Goal: Task Accomplishment & Management: Manage account settings

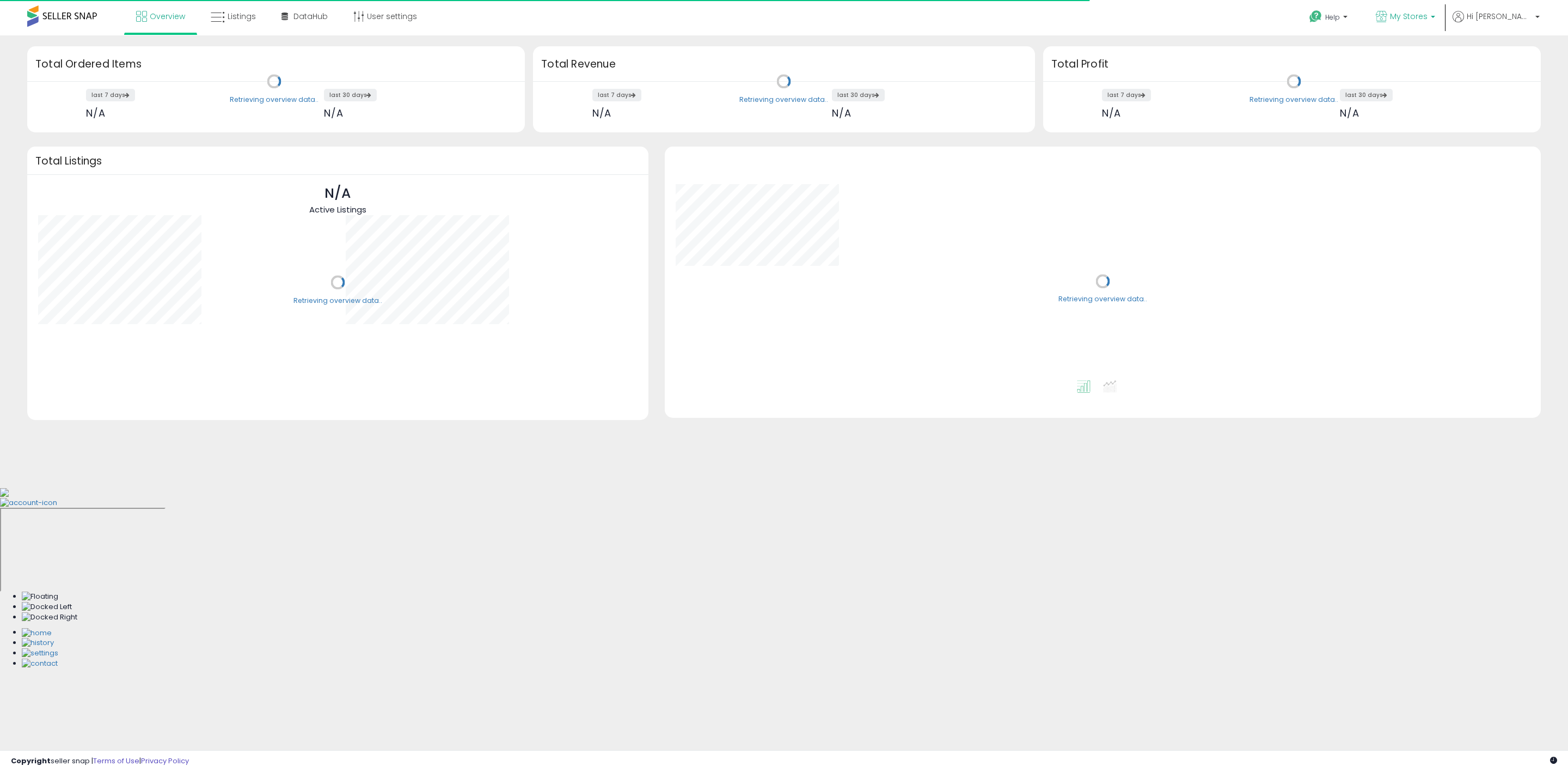
click at [1436, 14] on p "My Stores" at bounding box center [1406, 18] width 59 height 14
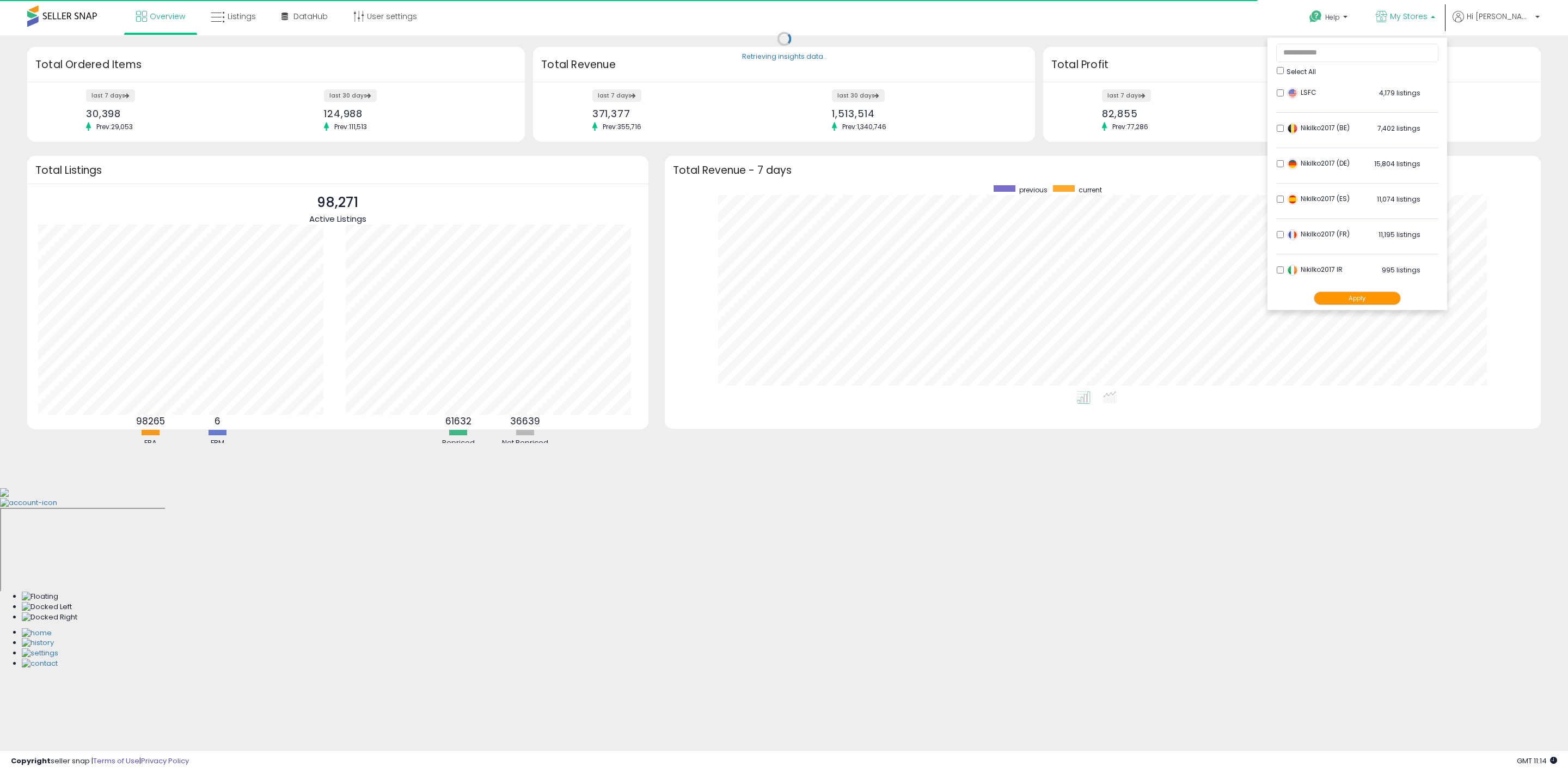
scroll to position [206, 854]
click at [1397, 297] on button "Apply" at bounding box center [1357, 298] width 87 height 14
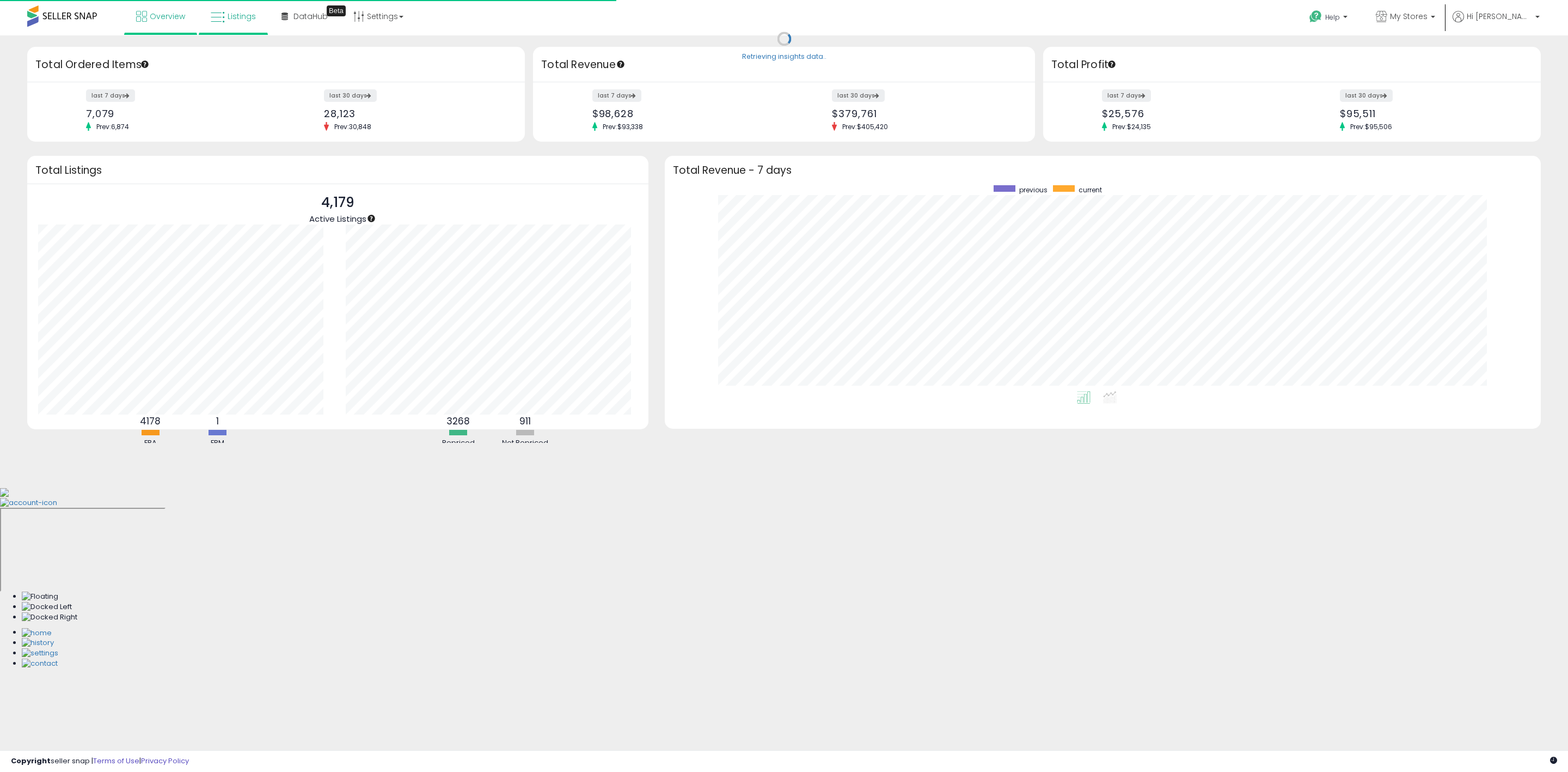
scroll to position [206, 854]
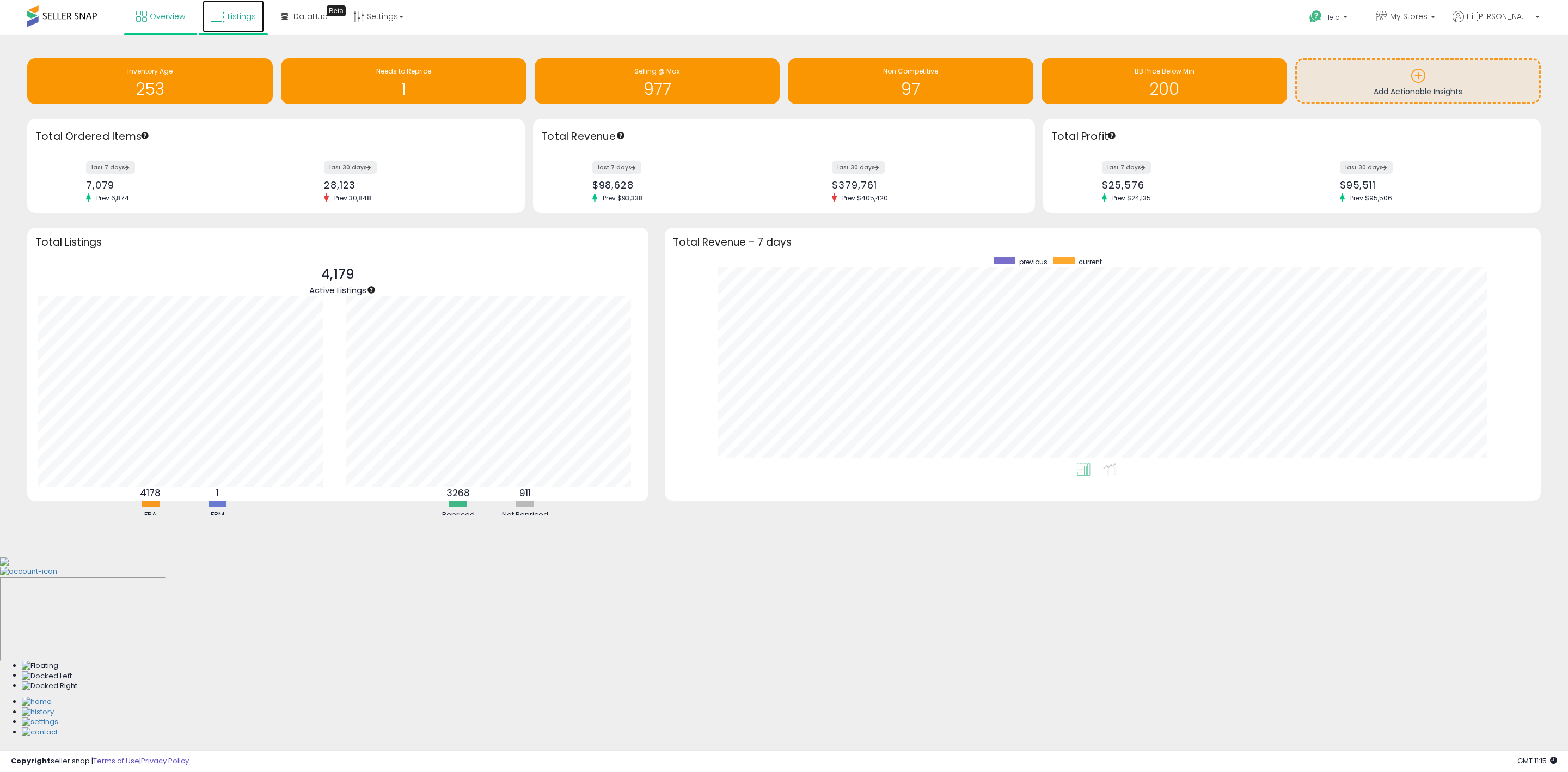
click at [245, 16] on span "Listings" at bounding box center [241, 16] width 28 height 11
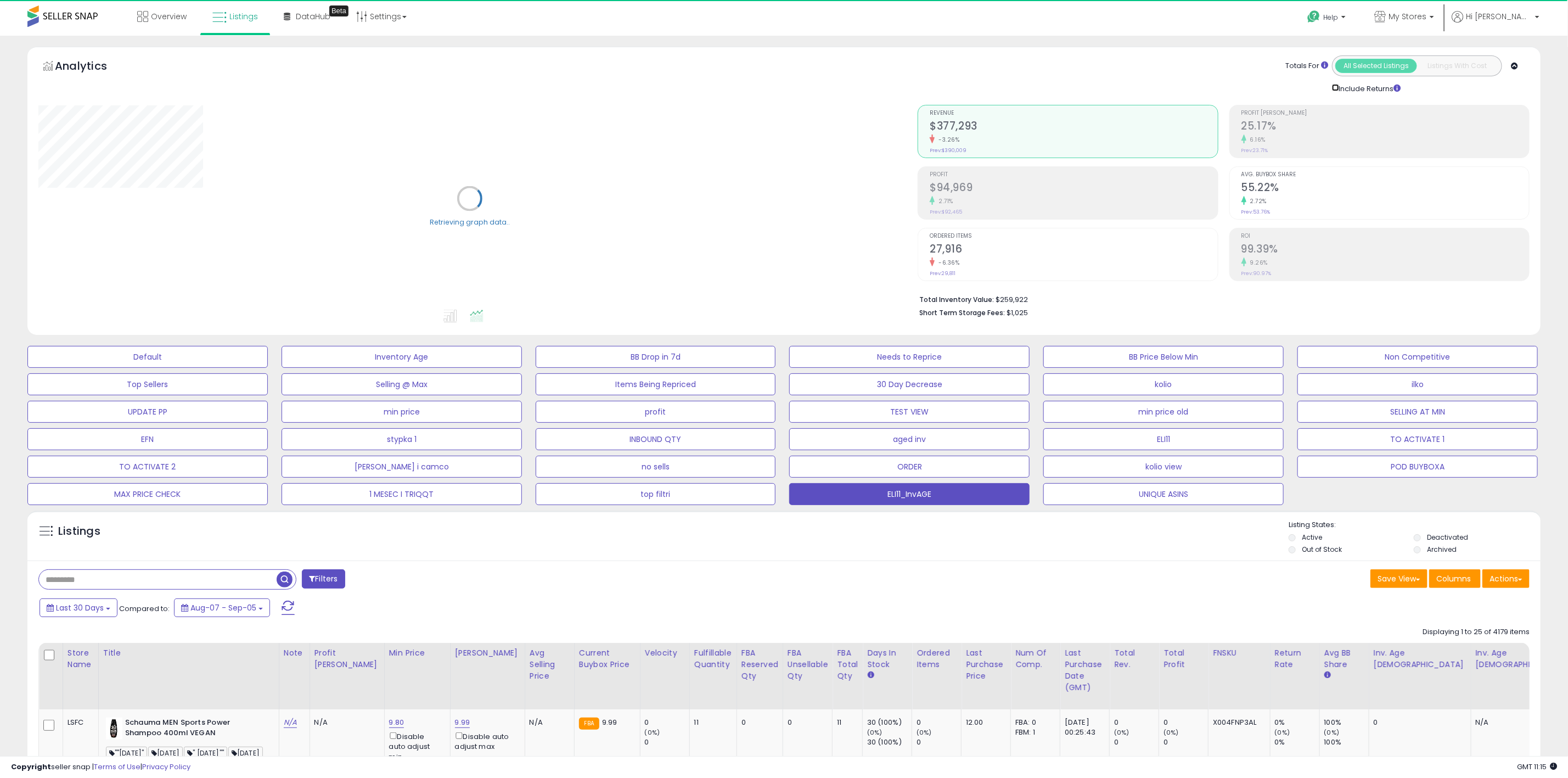
click at [1331, 84] on div "Include Returns" at bounding box center [1369, 88] width 91 height 12
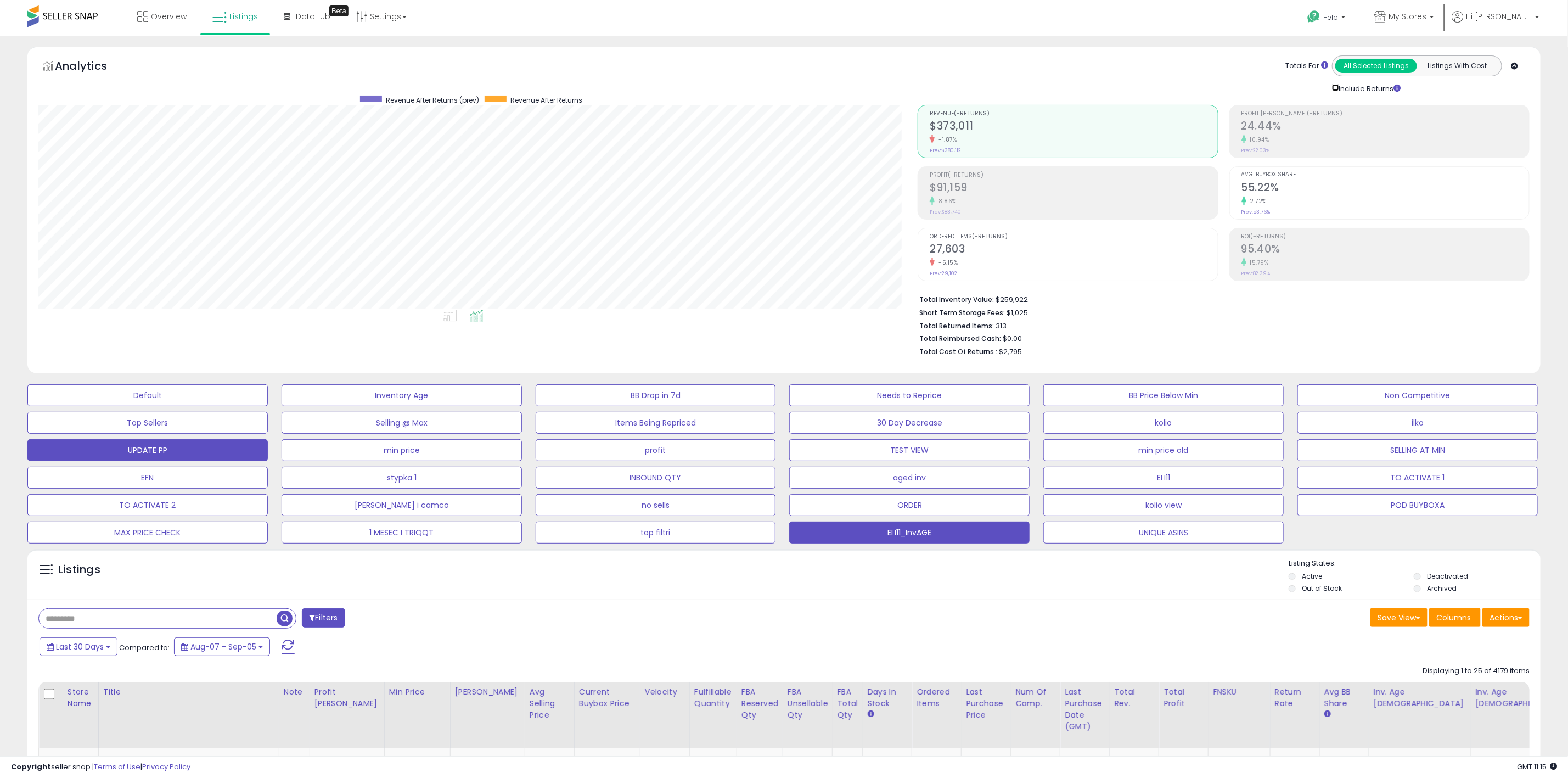
scroll to position [494, 0]
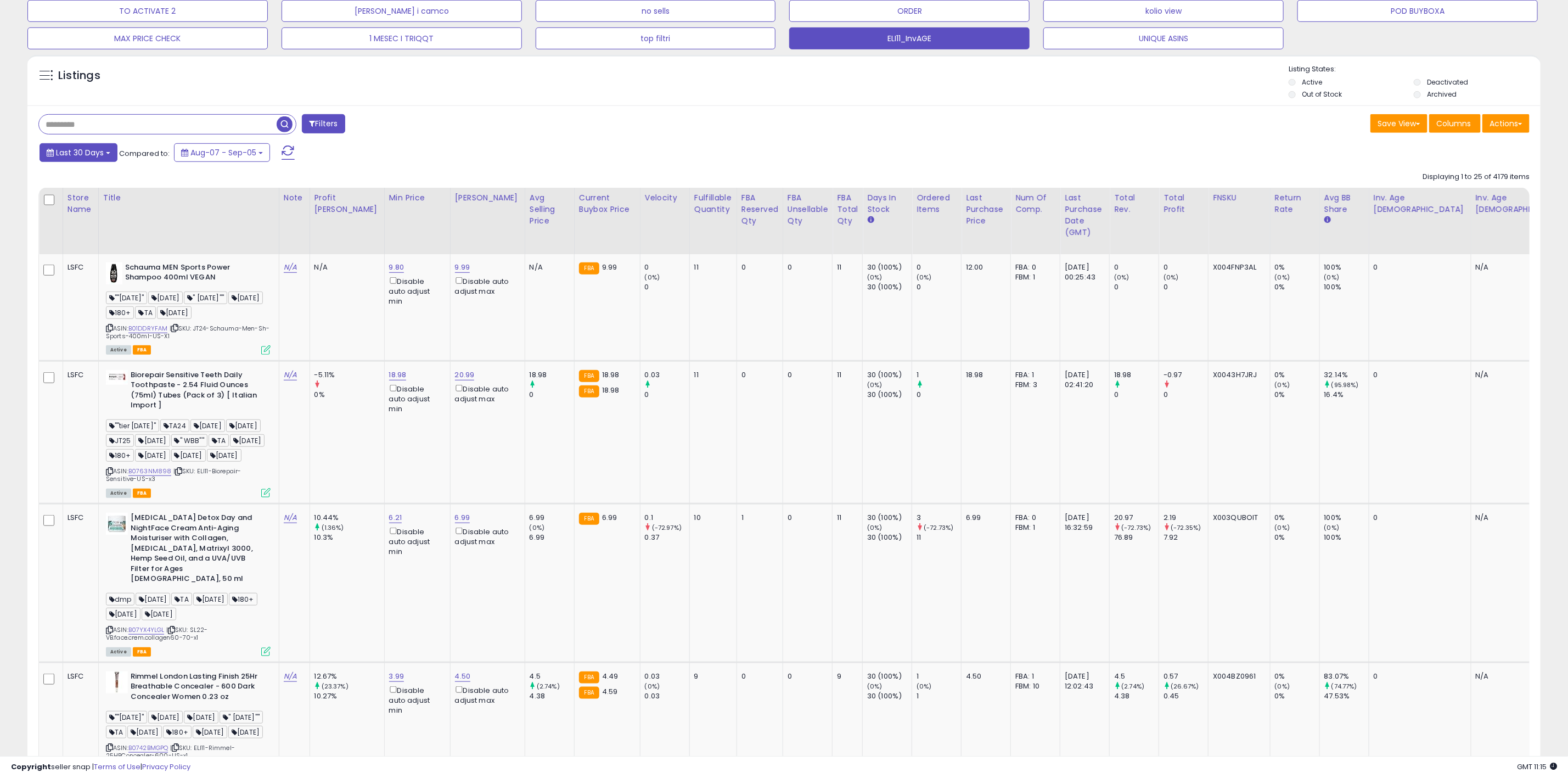
click at [90, 151] on span "Last 30 Days" at bounding box center [80, 152] width 48 height 11
click at [74, 228] on li "Custom Range" at bounding box center [88, 223] width 88 height 15
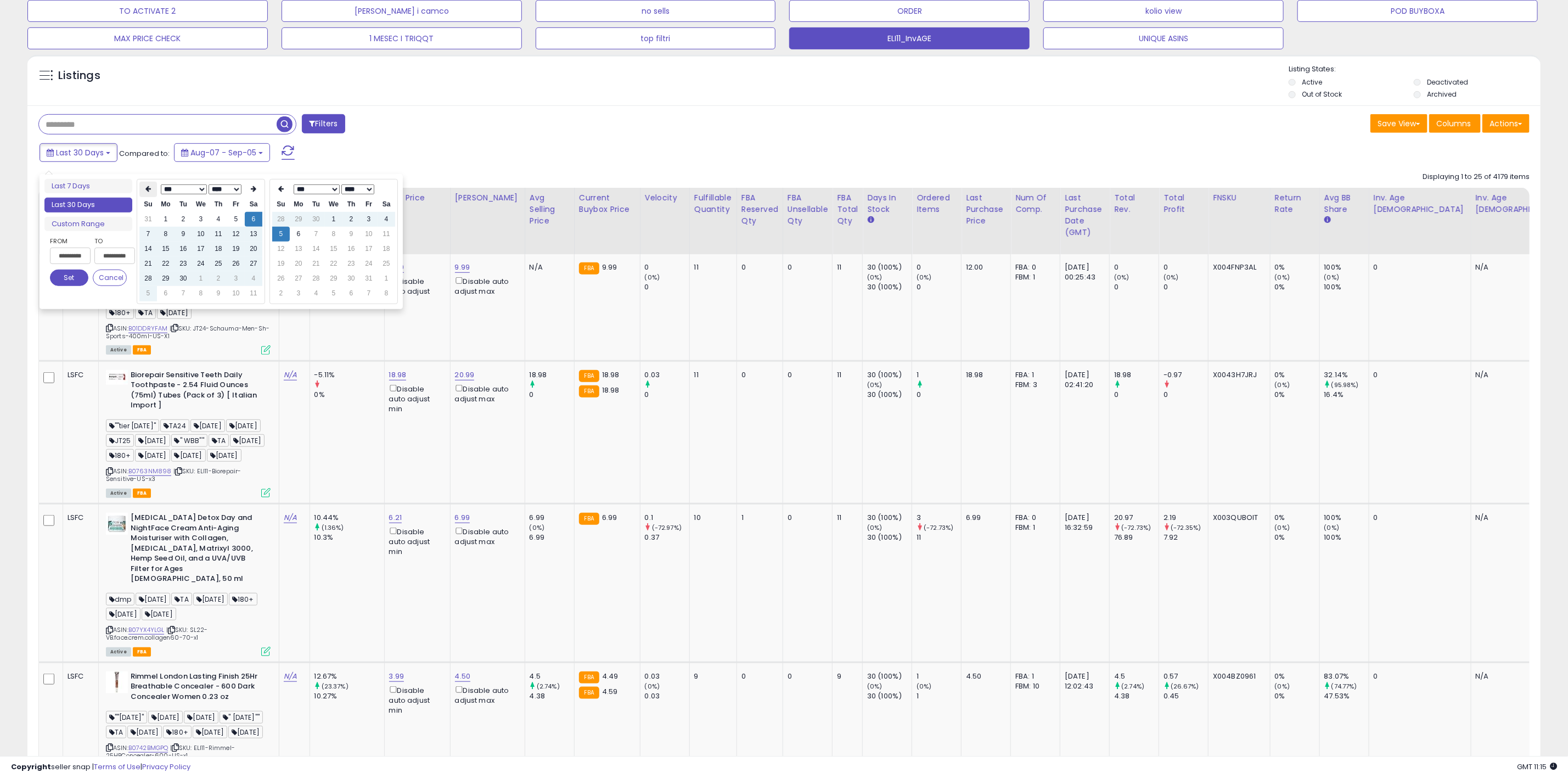
click at [148, 187] on icon at bounding box center [148, 189] width 5 height 7
click at [258, 189] on th at bounding box center [253, 189] width 18 height 15
click at [166, 222] on td "1" at bounding box center [165, 219] width 18 height 15
type input "**********"
click at [284, 191] on icon at bounding box center [281, 189] width 5 height 7
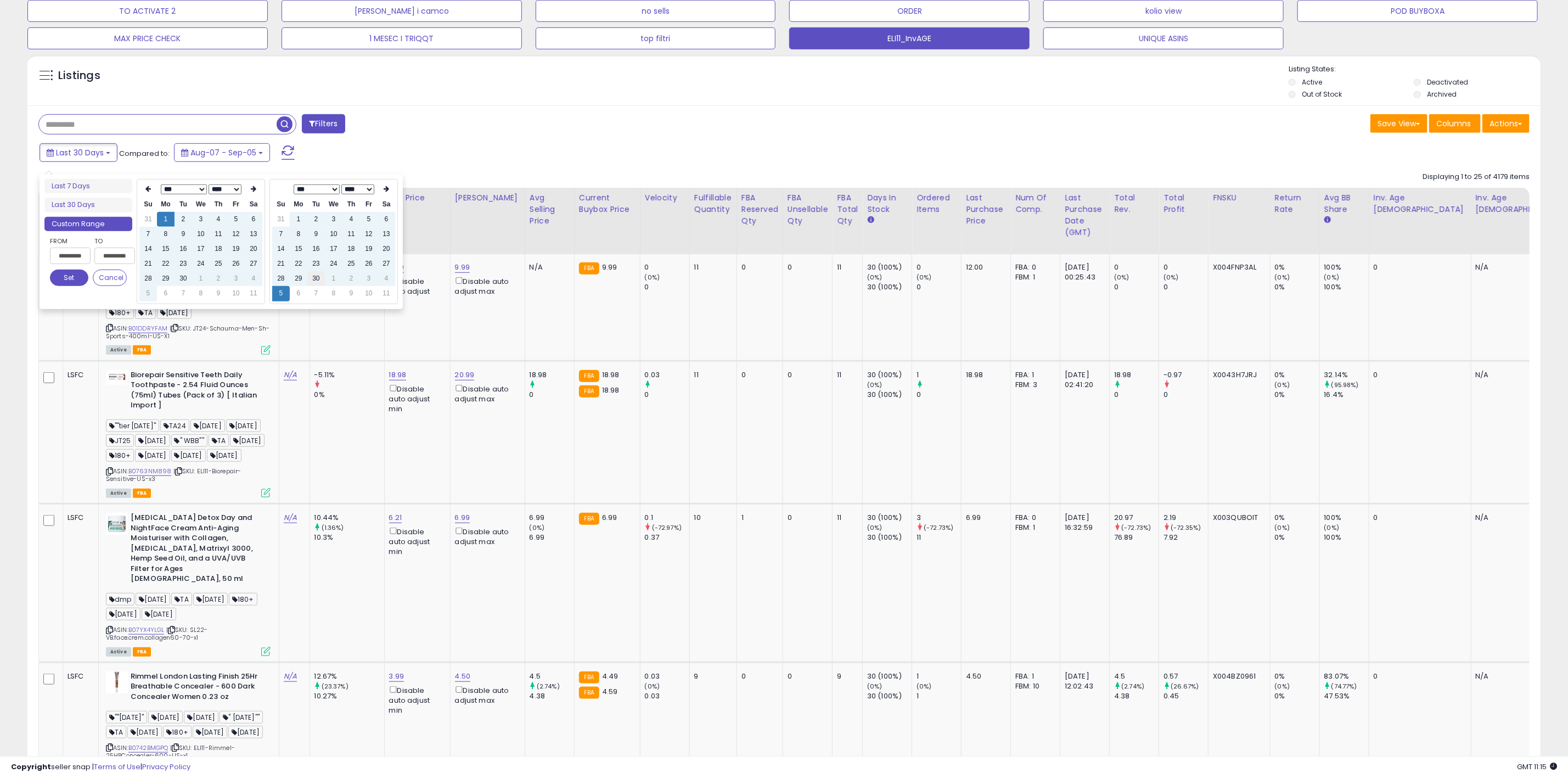
click at [320, 279] on td "30" at bounding box center [316, 278] width 18 height 15
type input "**********"
click at [77, 273] on button "Set" at bounding box center [68, 277] width 38 height 16
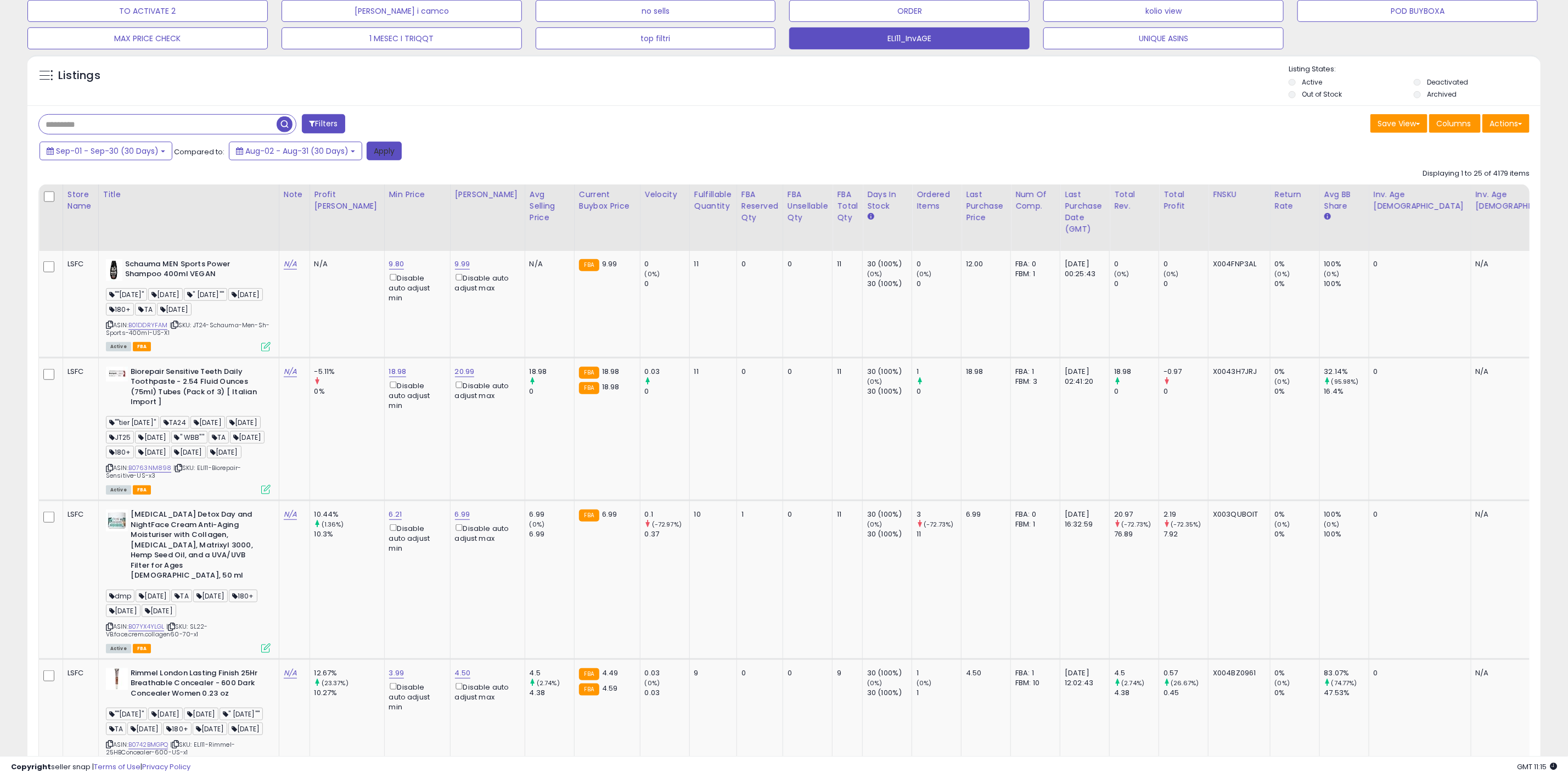
click at [377, 154] on button "Apply" at bounding box center [384, 151] width 35 height 19
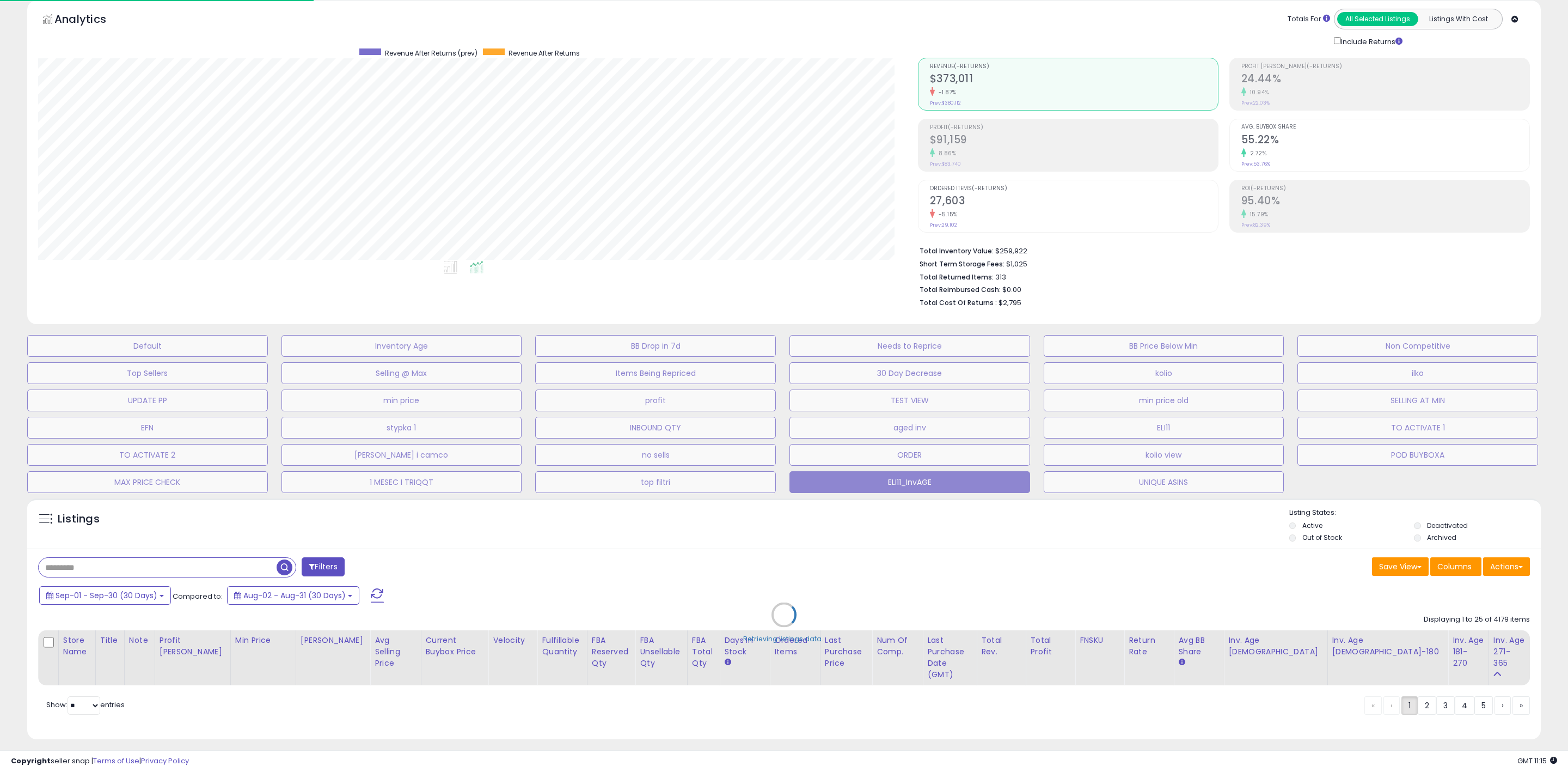
scroll to position [224, 880]
click at [1006, 15] on div "Totals For All Selected Listings Listings With Cost Include Returns" at bounding box center [1220, 27] width 604 height 38
click at [956, 26] on div "Totals For All Selected Listings Listings With Cost Include Returns" at bounding box center [1220, 27] width 604 height 38
click at [936, 25] on div "Totals For All Selected Listings Listings With Cost Include Returns" at bounding box center [1220, 27] width 604 height 38
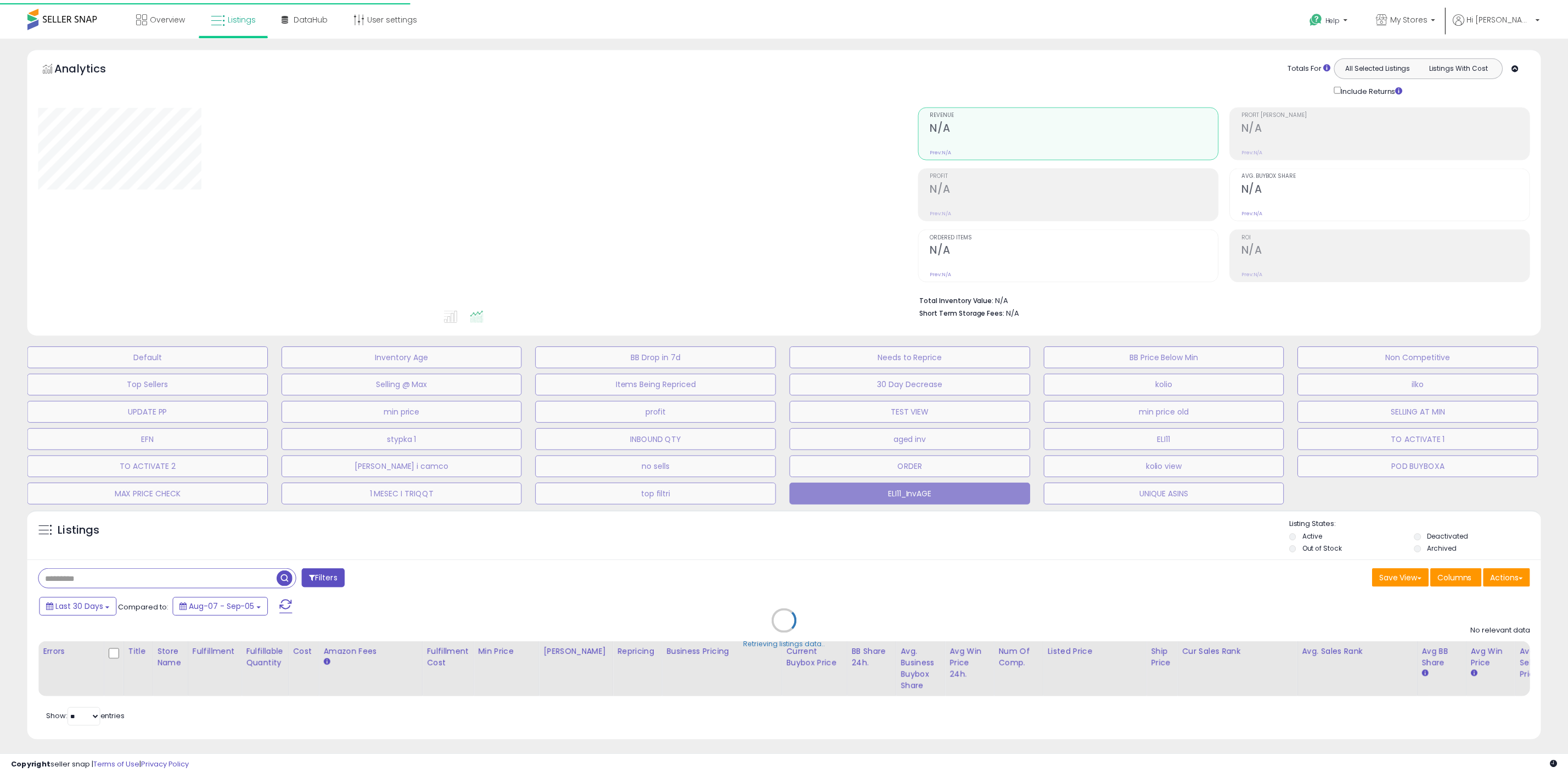
scroll to position [20, 0]
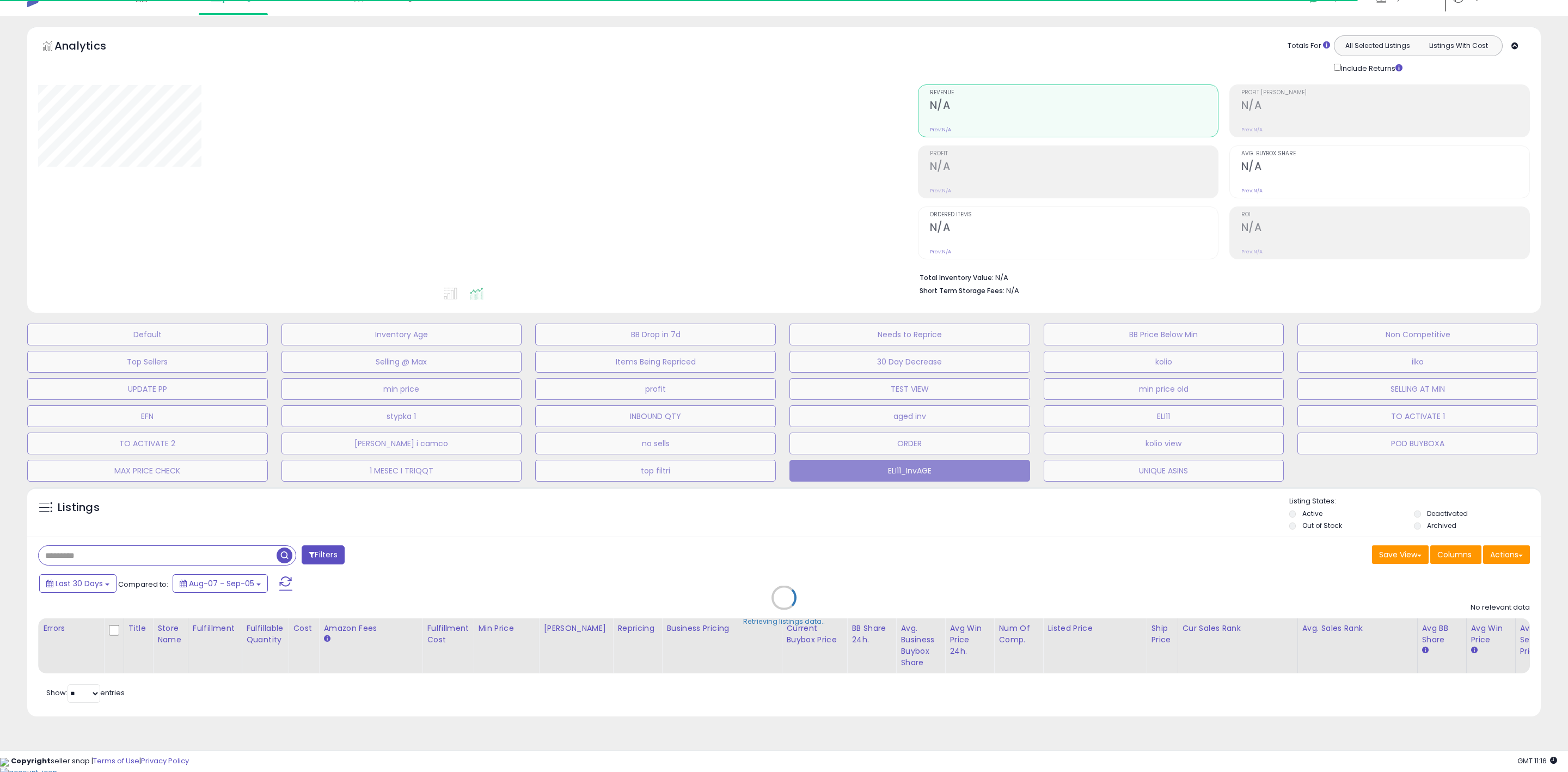
click at [101, 584] on div "Retrieving listings data.." at bounding box center [784, 606] width 1531 height 249
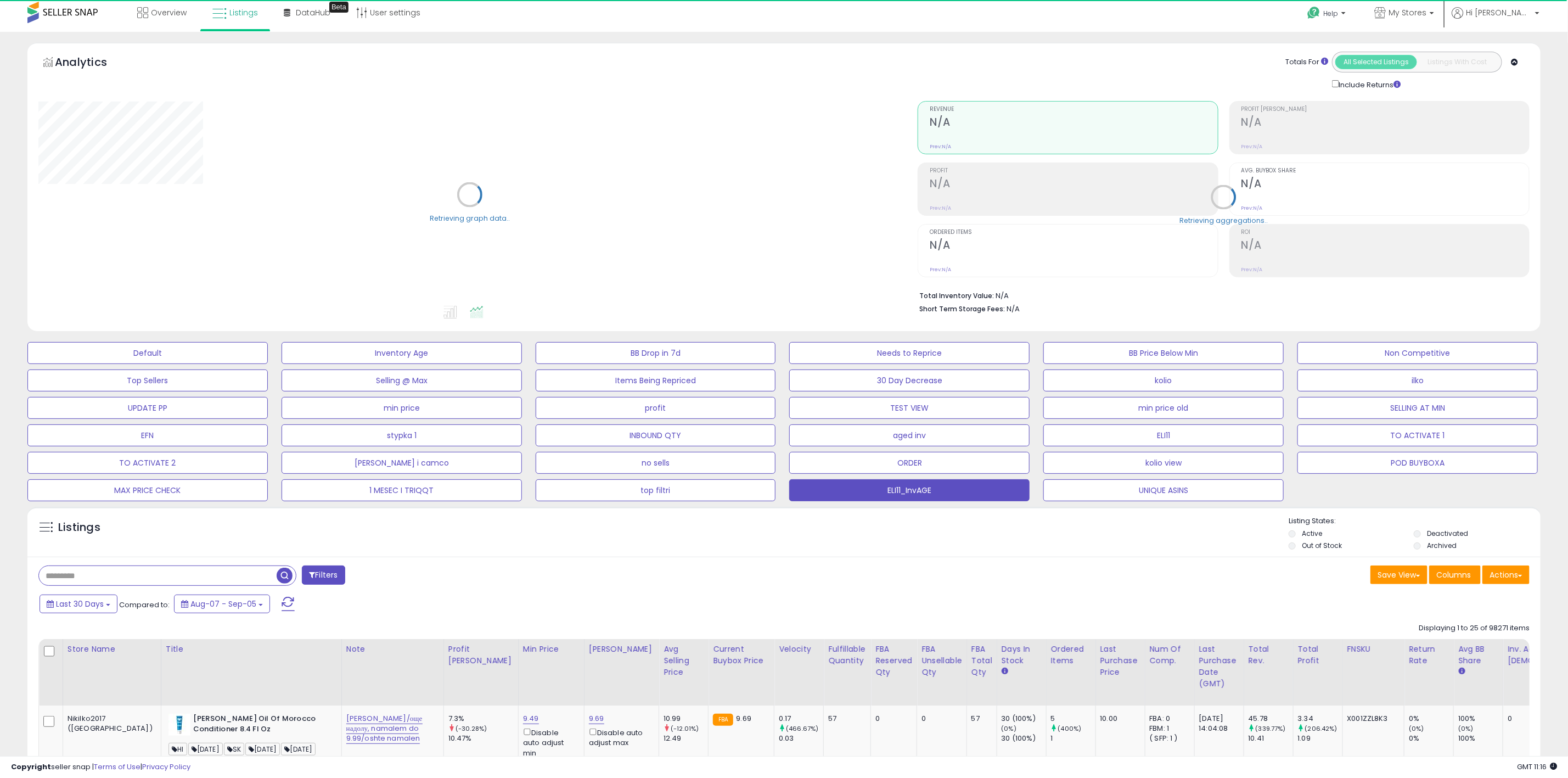
scroll to position [0, 0]
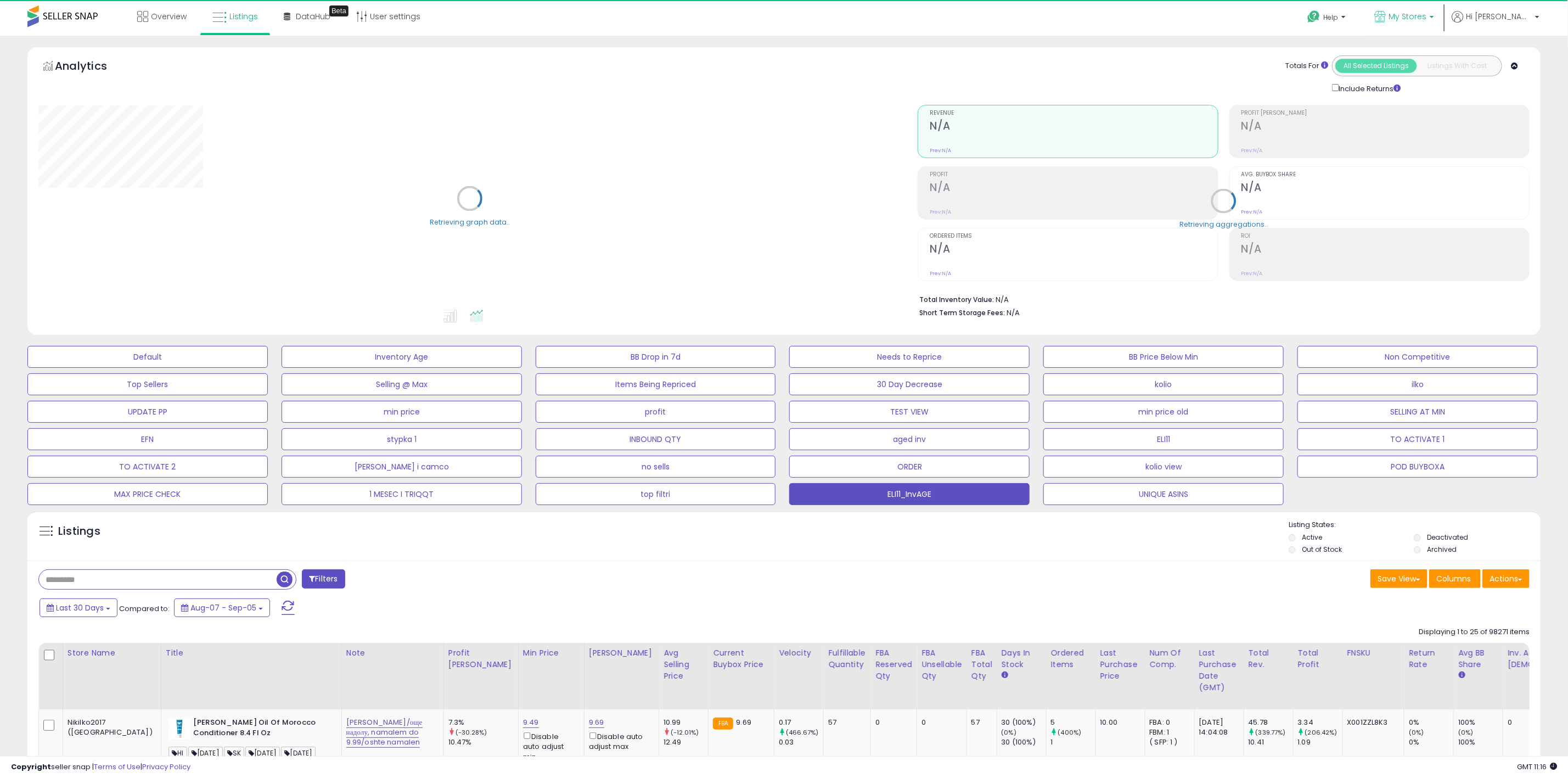
click at [1434, 15] on p "My Stores" at bounding box center [1404, 18] width 60 height 14
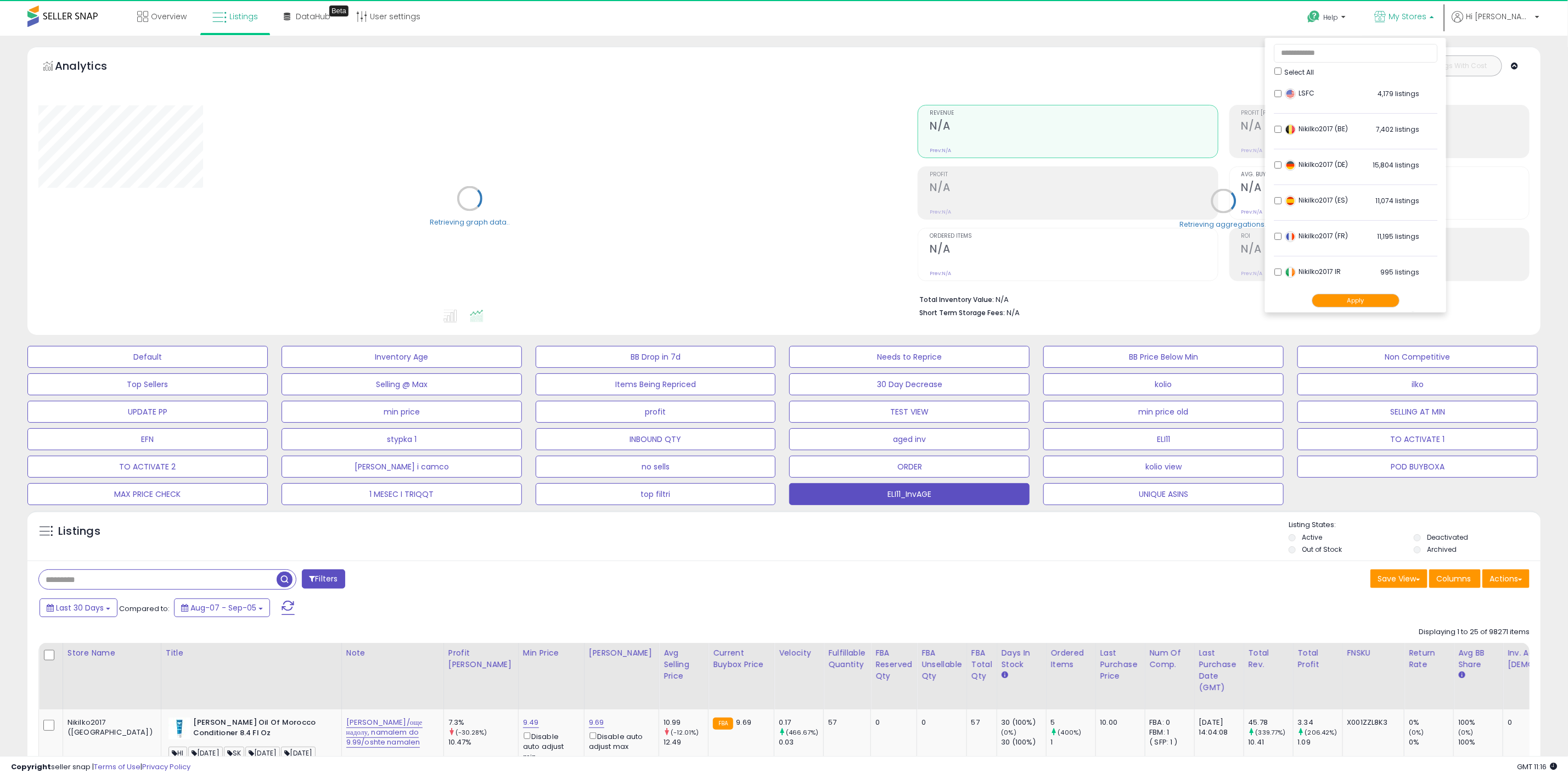
click at [1311, 74] on div "Select All" at bounding box center [1356, 70] width 163 height 11
click at [1393, 298] on button "Apply" at bounding box center [1355, 300] width 88 height 14
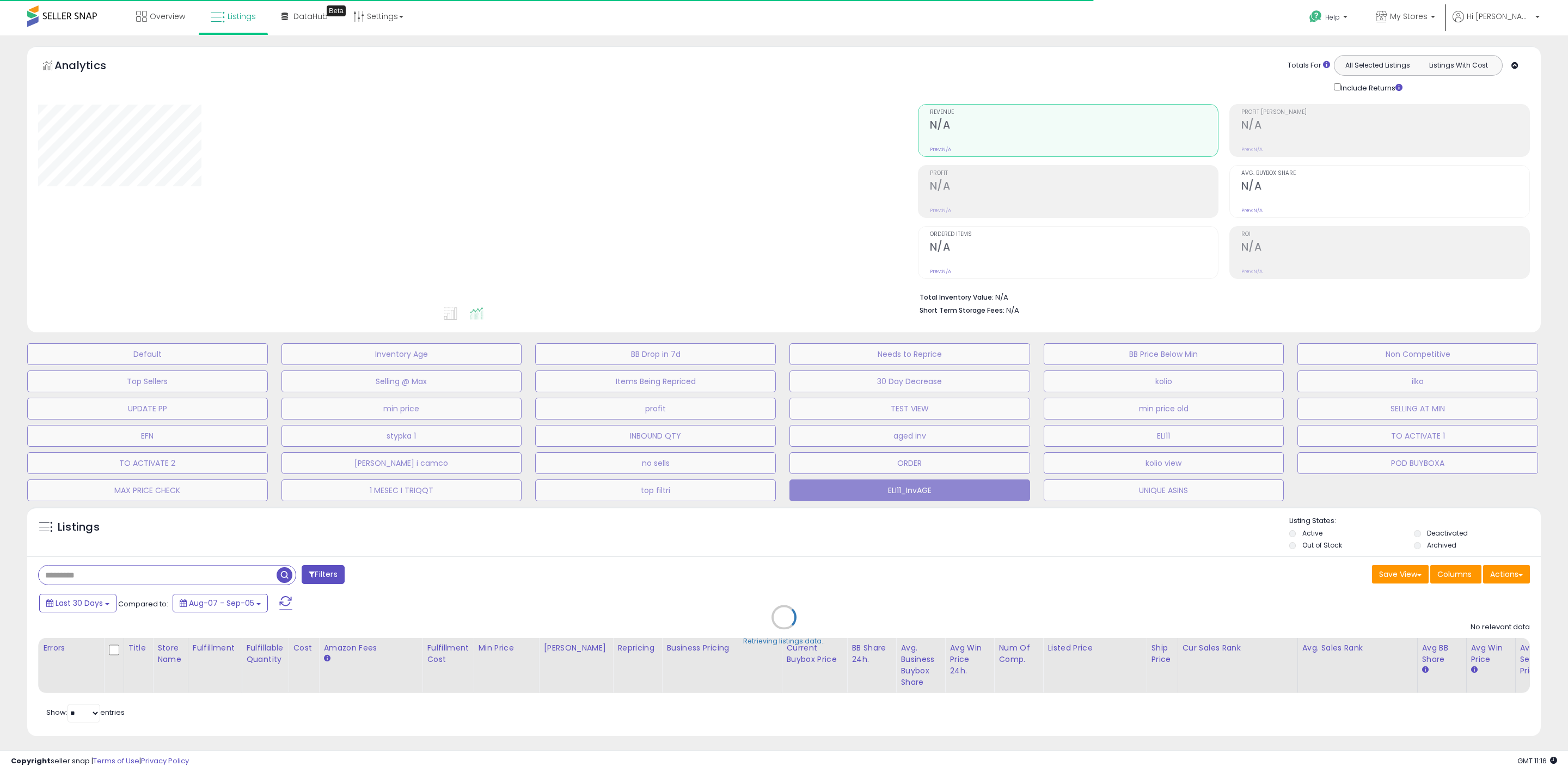
click at [101, 603] on div "Retrieving listings data.." at bounding box center [784, 625] width 1531 height 249
click at [879, 53] on div "Analytics Totals For All Selected Listings Listings With Cost Include Returns" at bounding box center [784, 189] width 1514 height 286
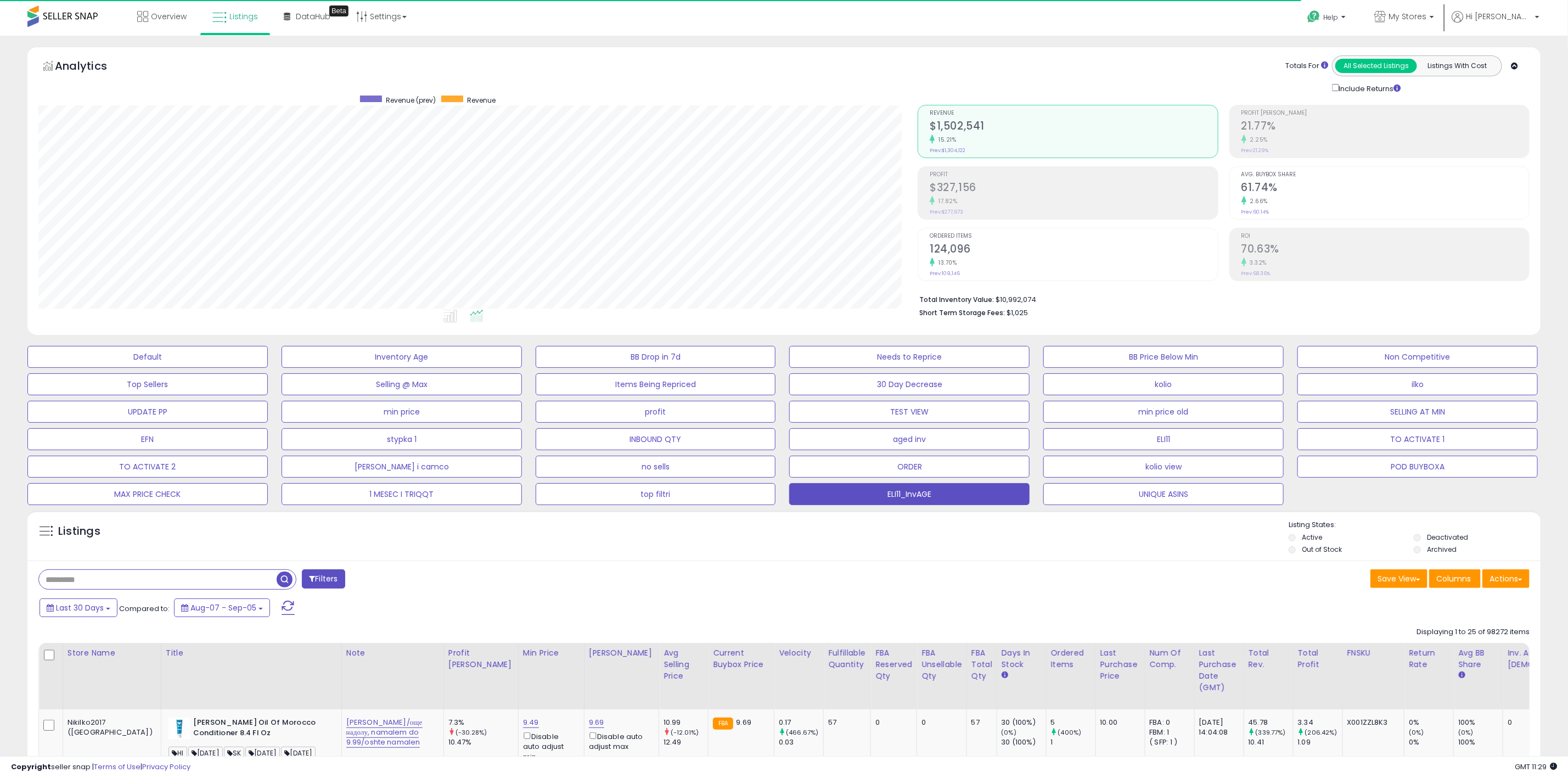
scroll to position [226, 879]
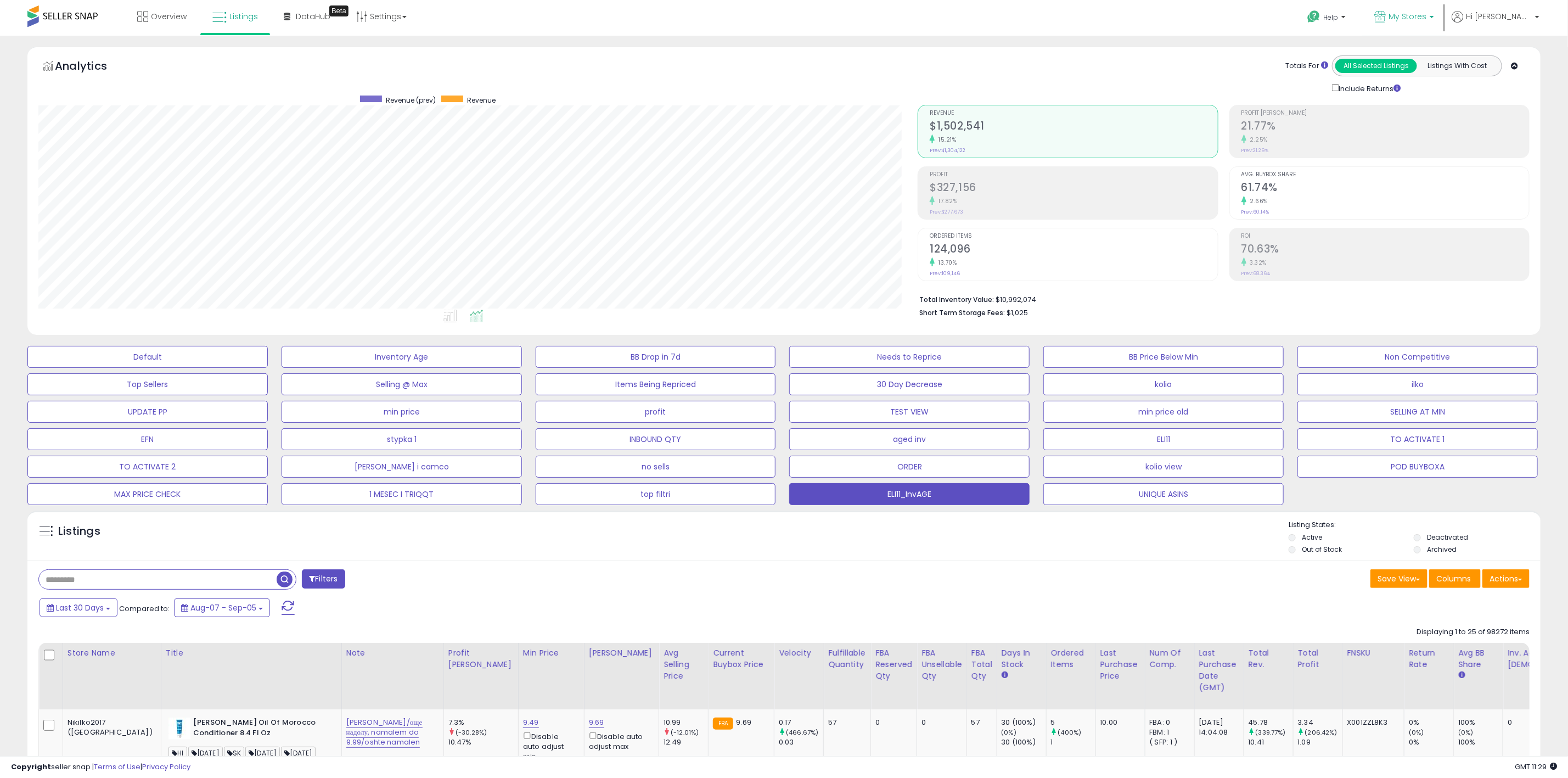
click at [1426, 14] on span "My Stores" at bounding box center [1407, 16] width 38 height 11
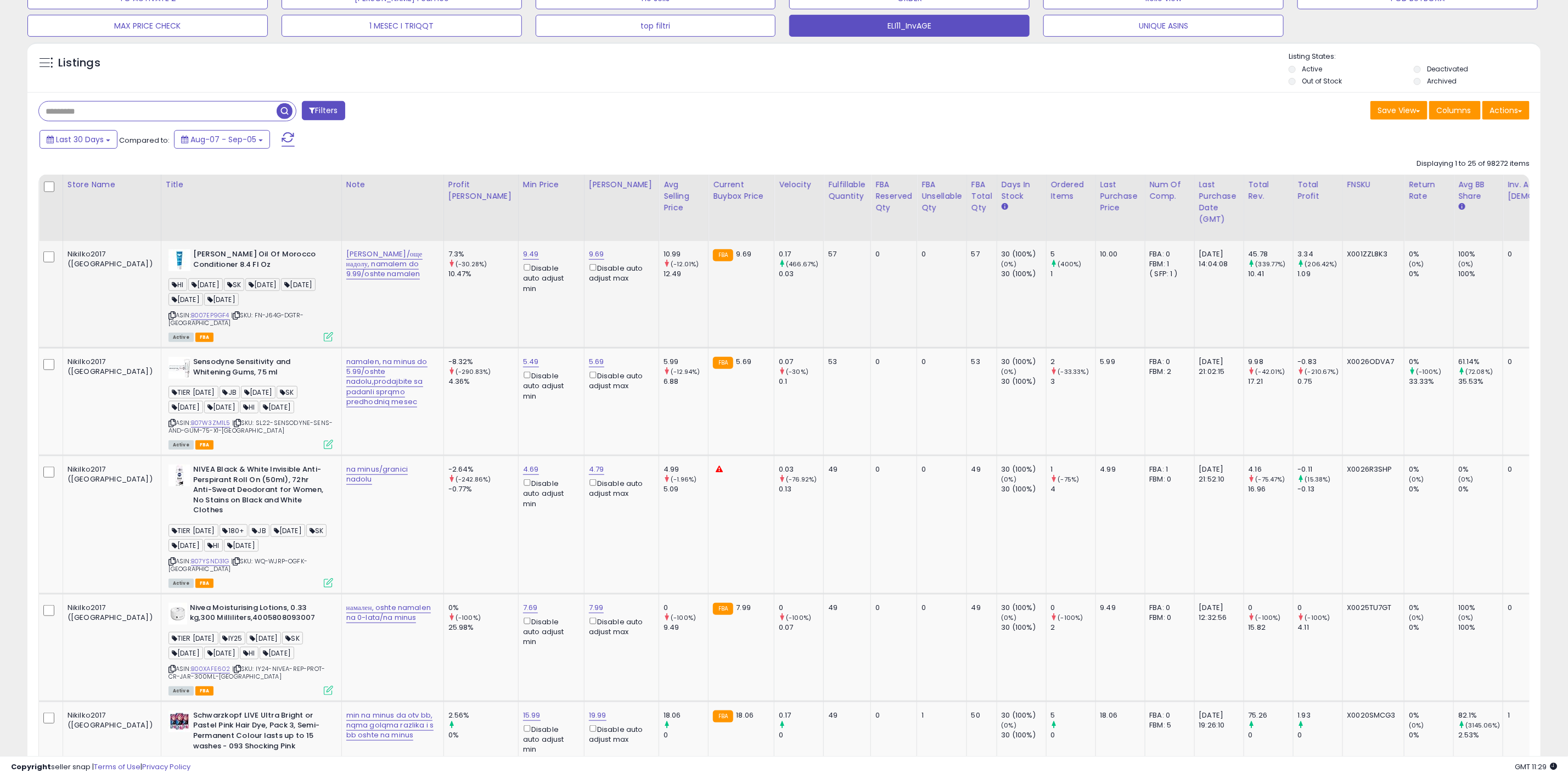
scroll to position [0, 0]
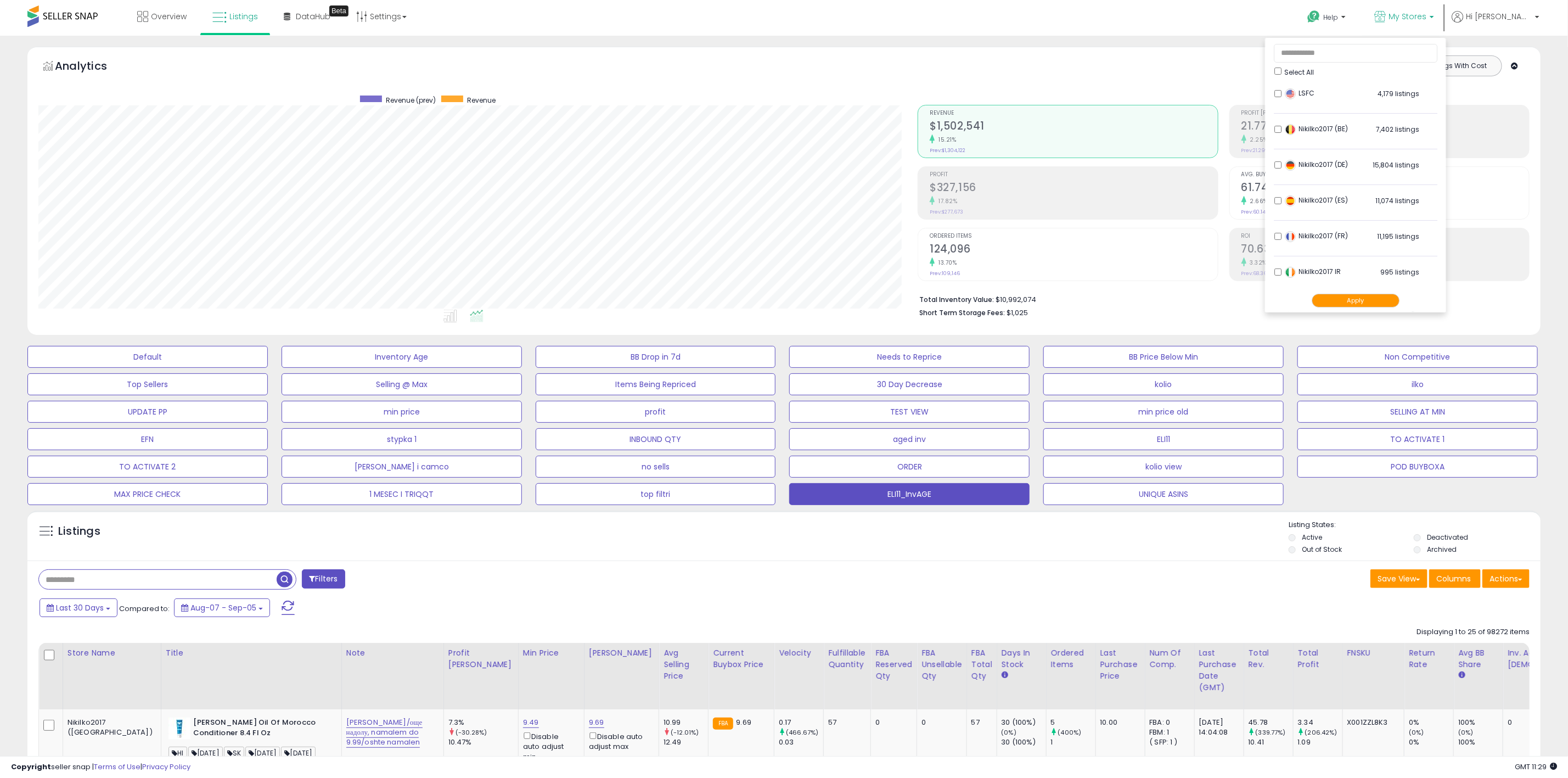
click at [1383, 300] on button "Apply" at bounding box center [1355, 300] width 88 height 14
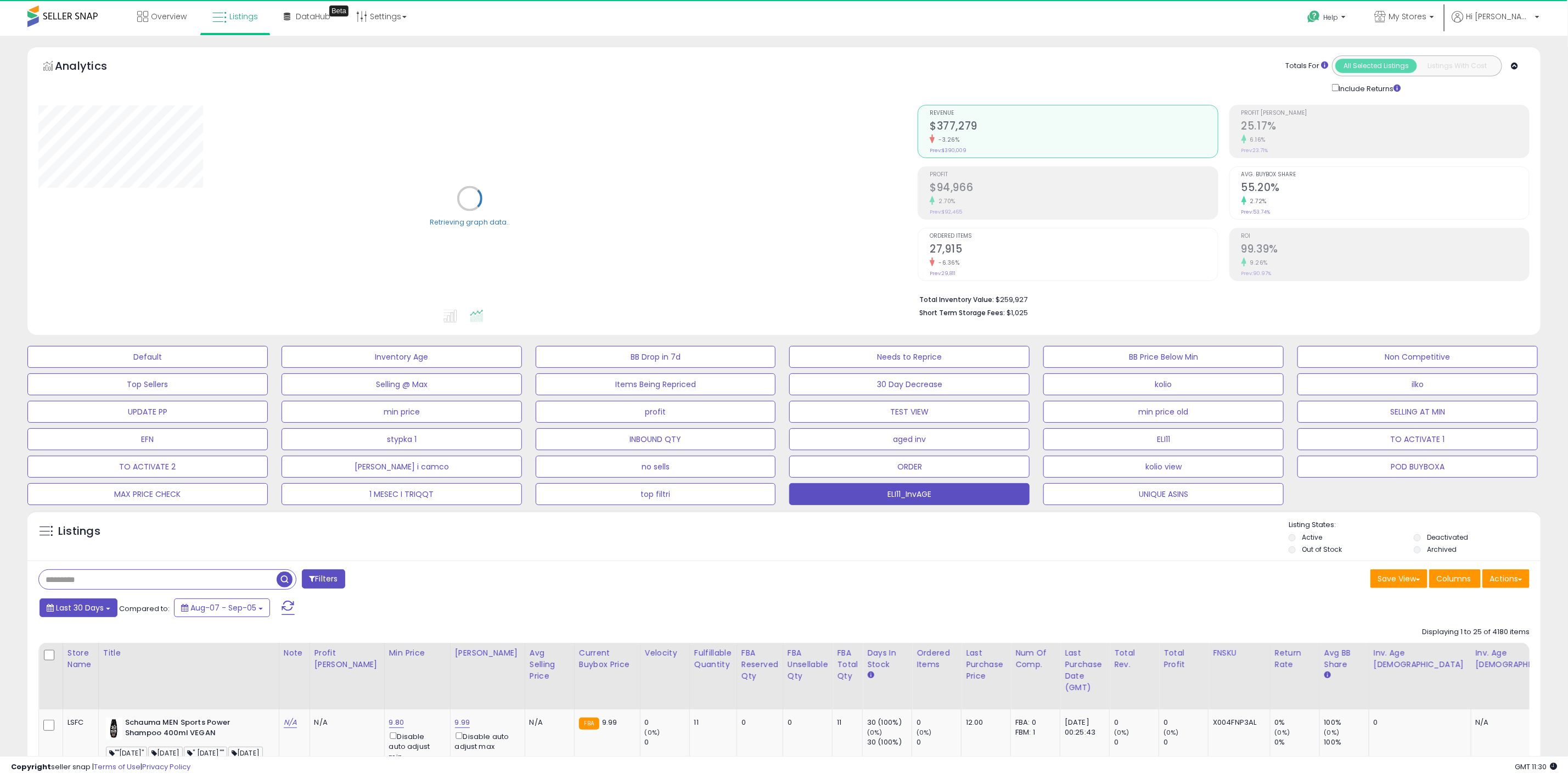
click at [103, 604] on span "Last 30 Days" at bounding box center [80, 608] width 48 height 11
click at [81, 684] on li "Custom Range" at bounding box center [88, 679] width 88 height 15
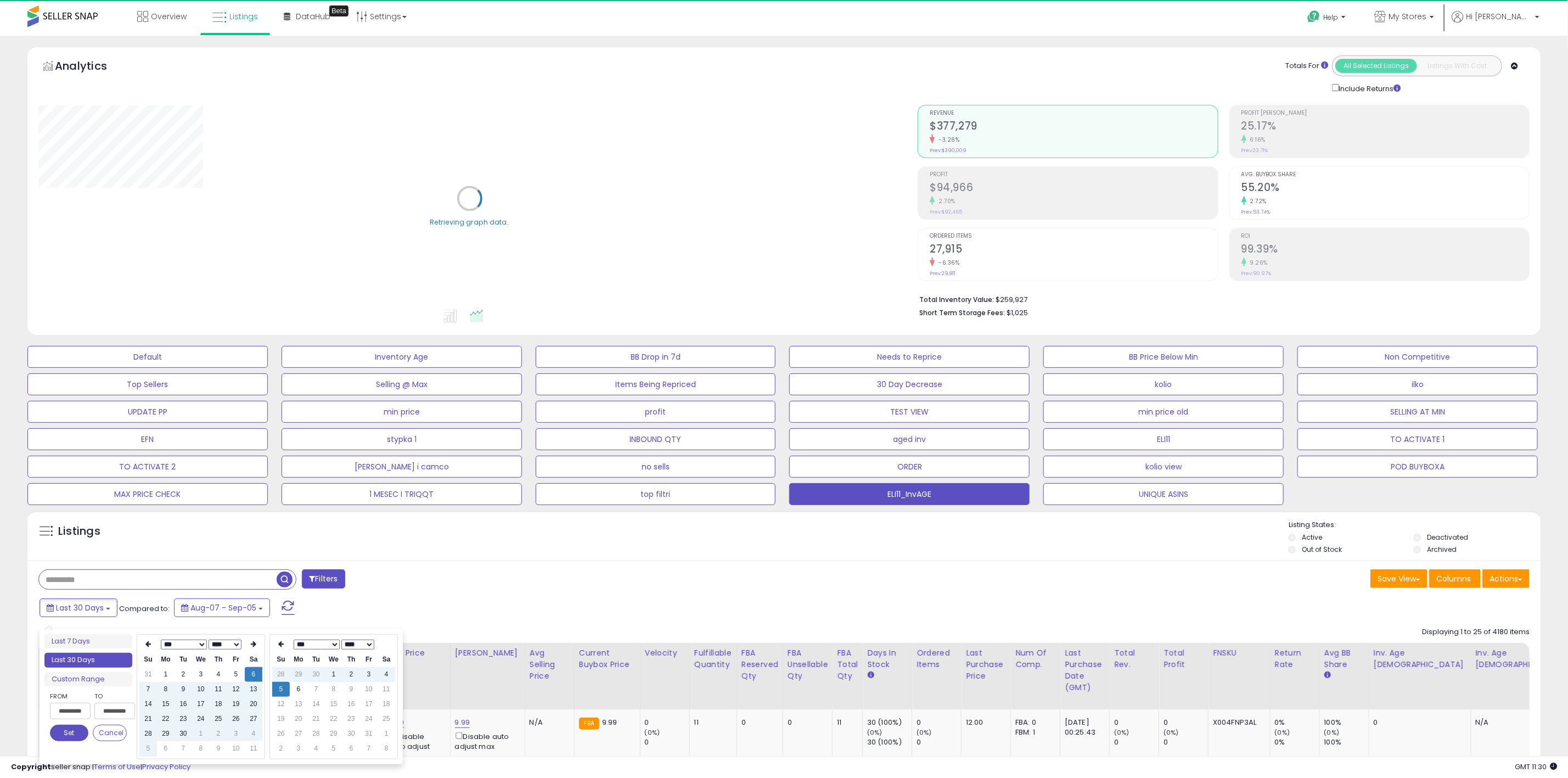
type input "**********"
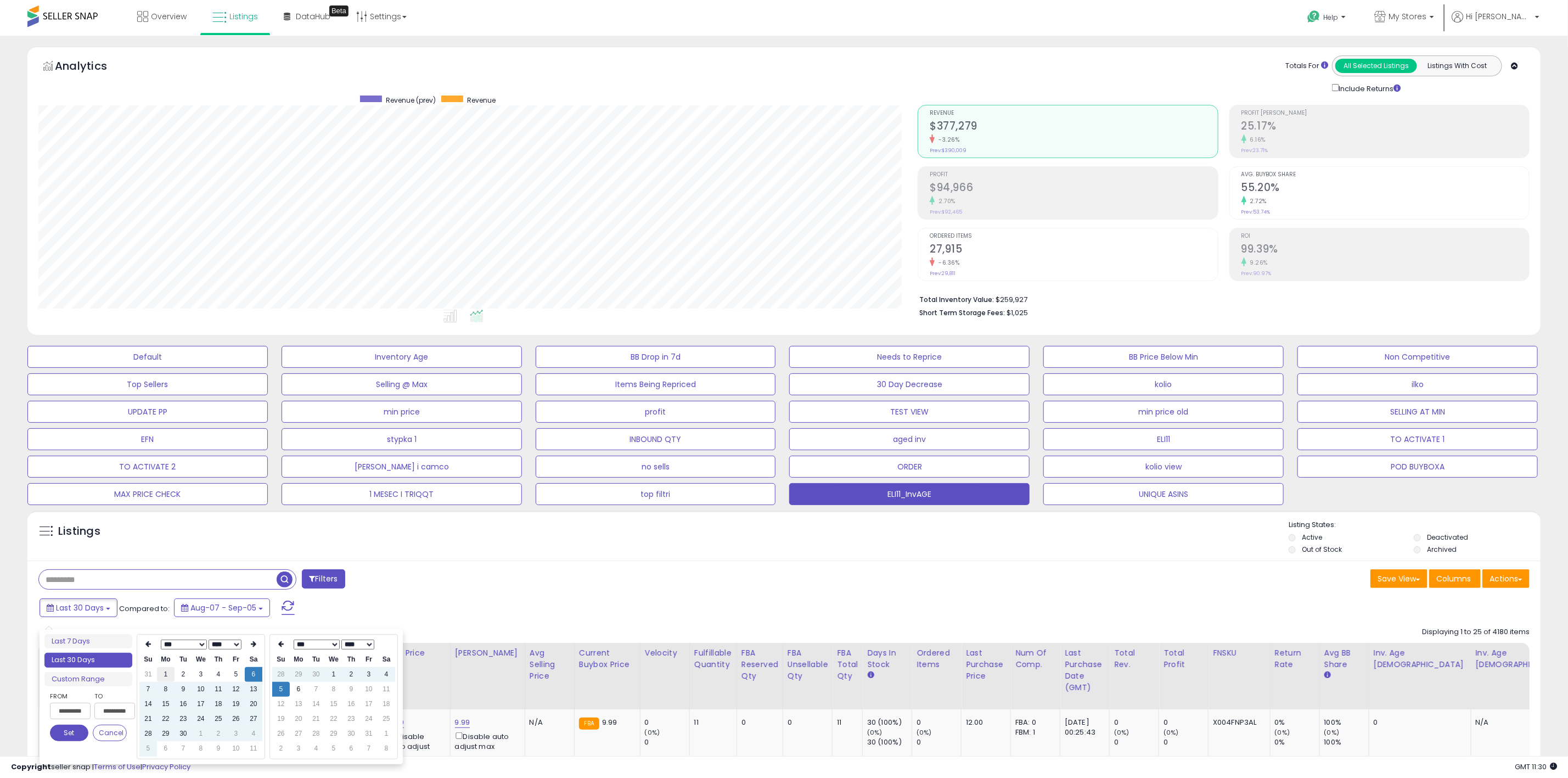
click at [160, 675] on td "1" at bounding box center [165, 674] width 18 height 15
type input "**********"
click at [283, 649] on th at bounding box center [281, 644] width 18 height 15
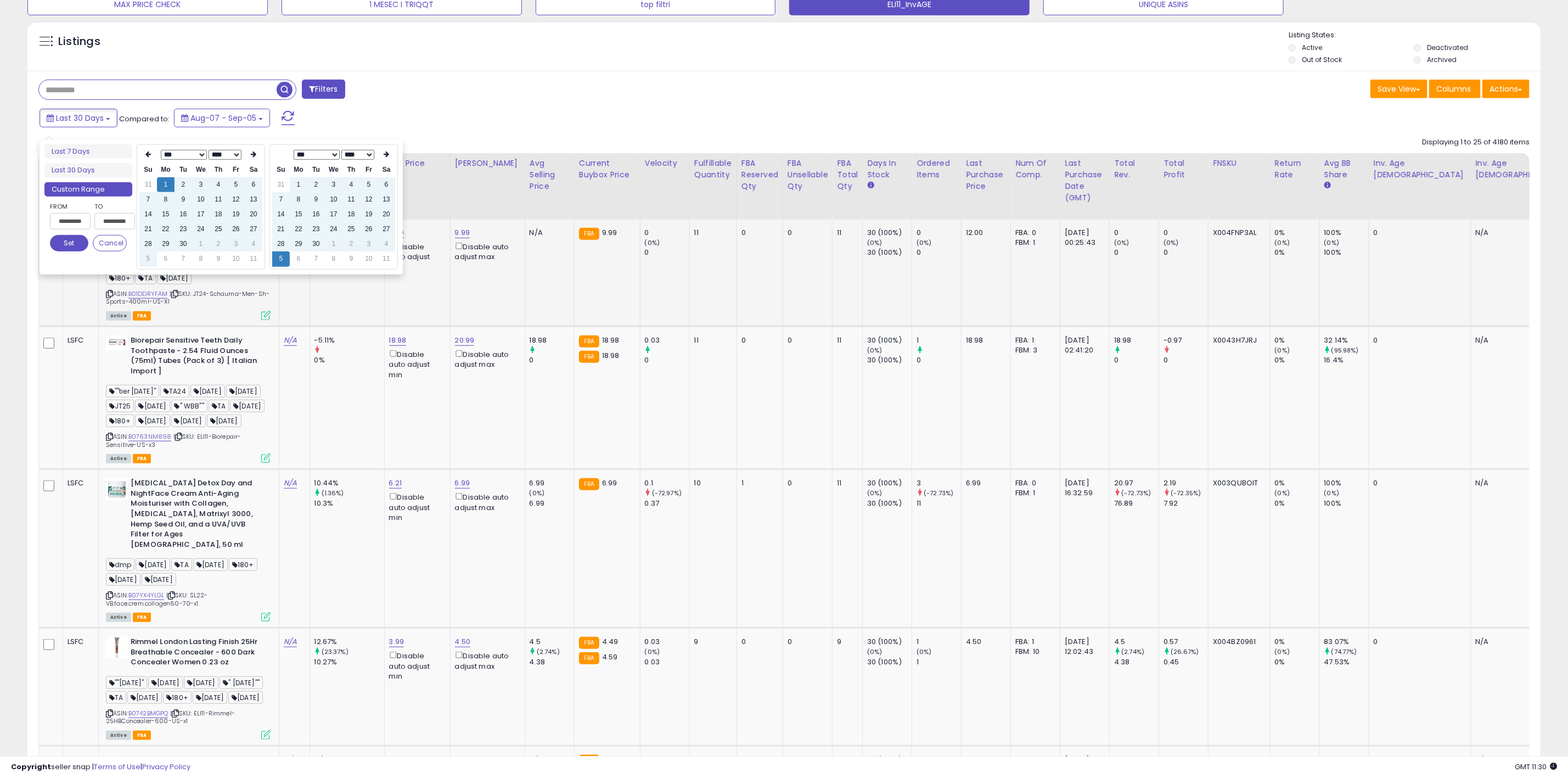
scroll to position [494, 0]
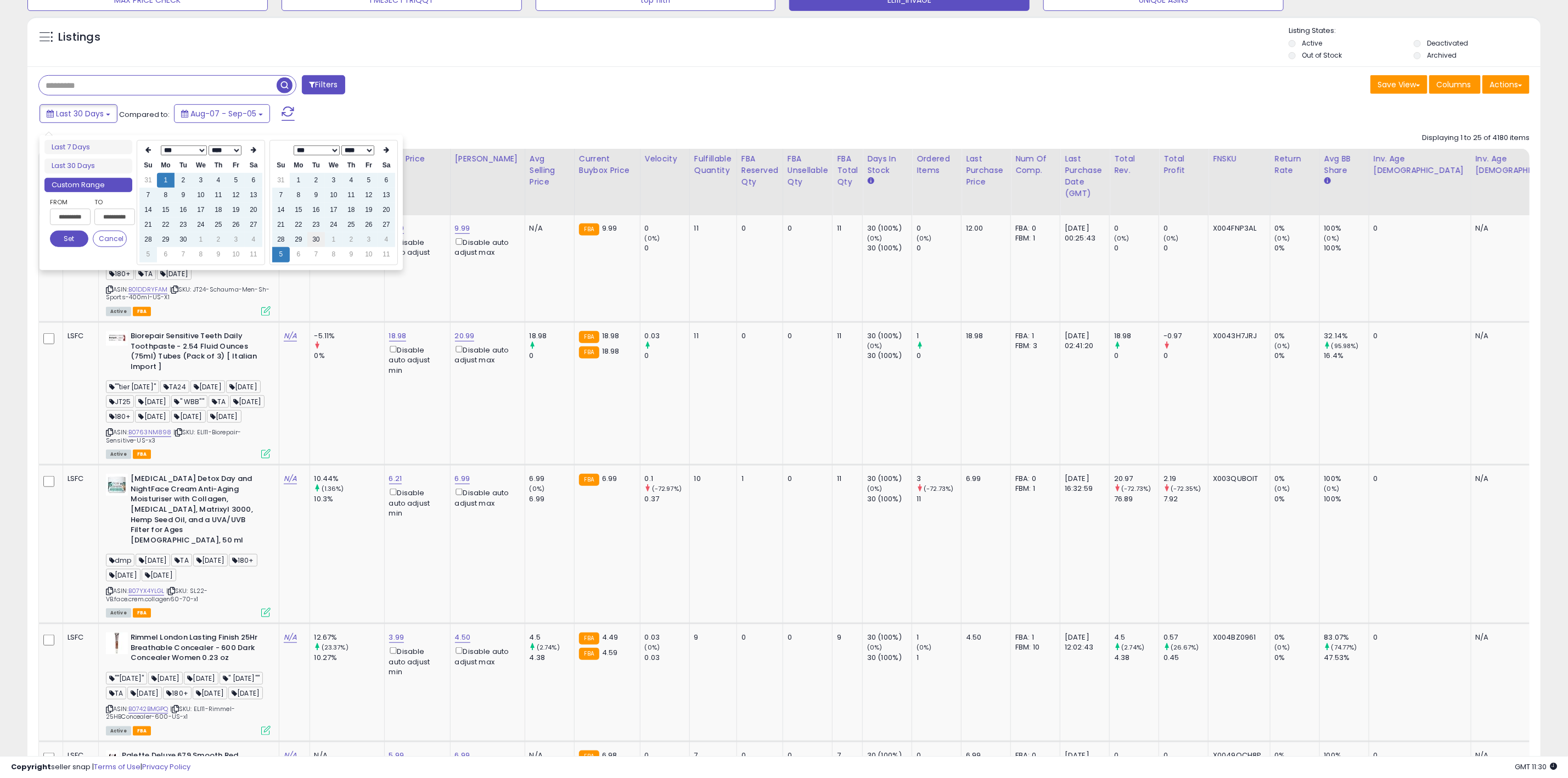
click at [315, 241] on td "30" at bounding box center [316, 239] width 18 height 15
type input "**********"
click at [71, 240] on button "Set" at bounding box center [68, 238] width 38 height 16
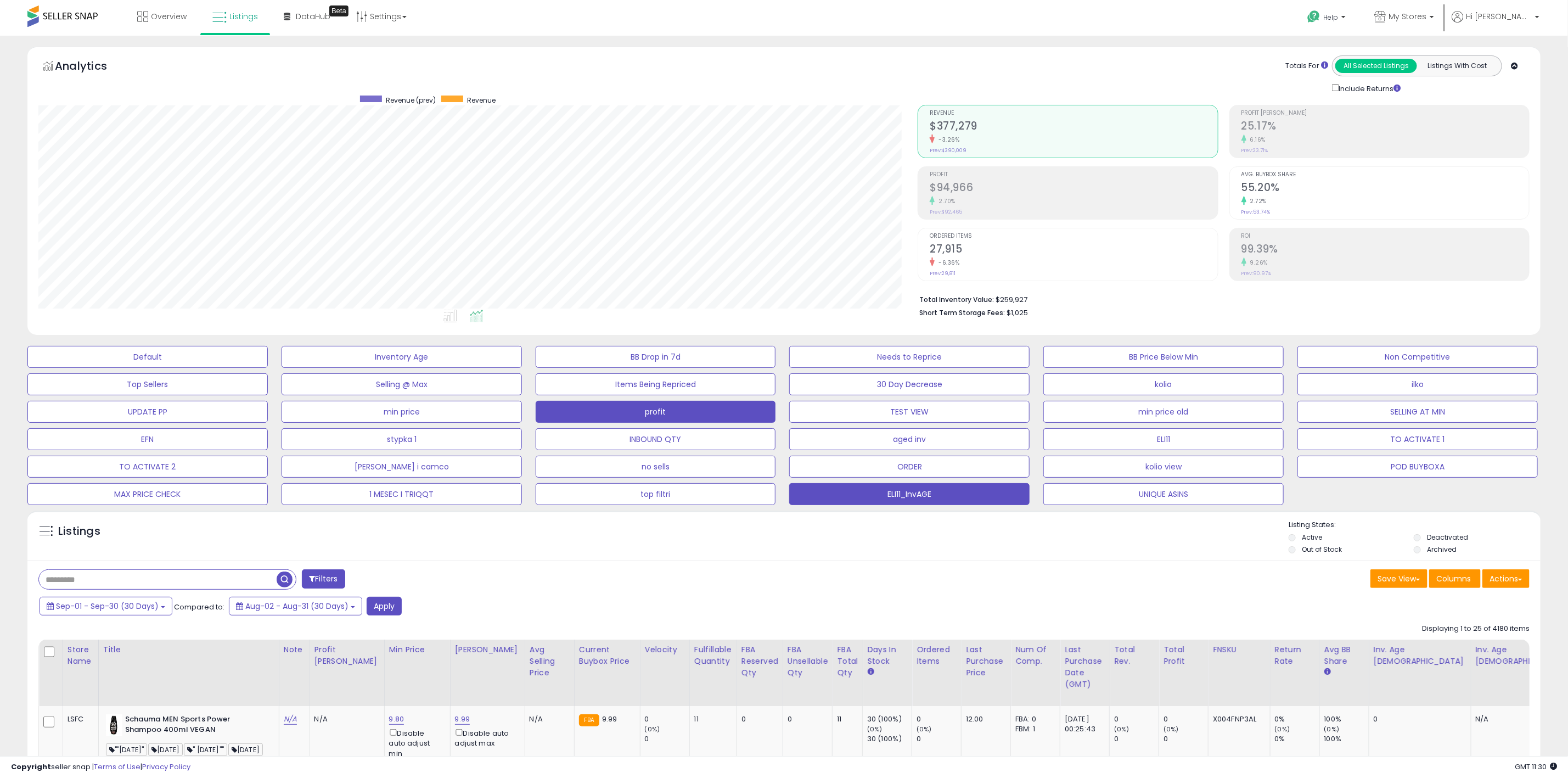
scroll to position [247, 0]
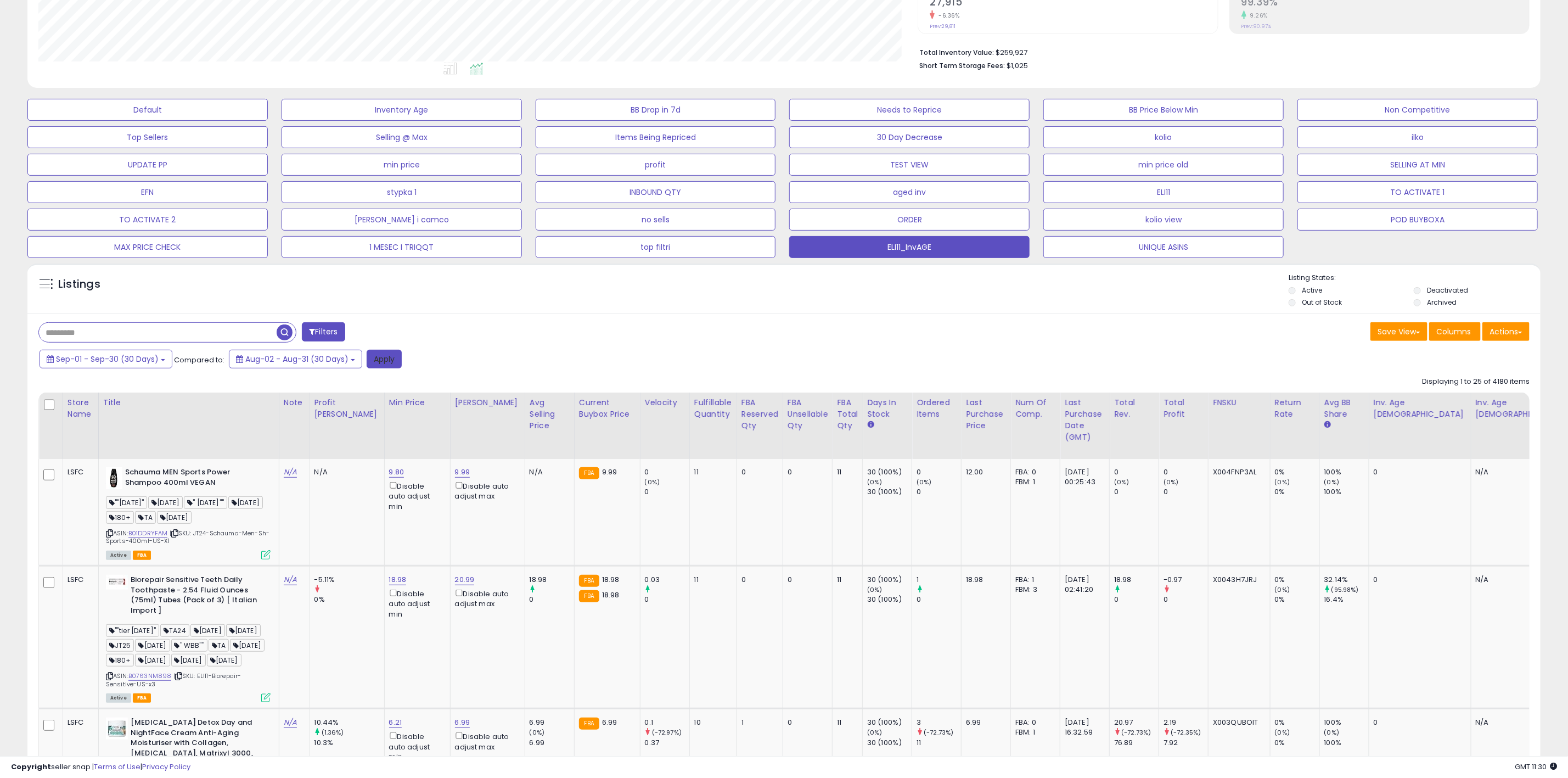
click at [388, 362] on button "Apply" at bounding box center [384, 359] width 35 height 19
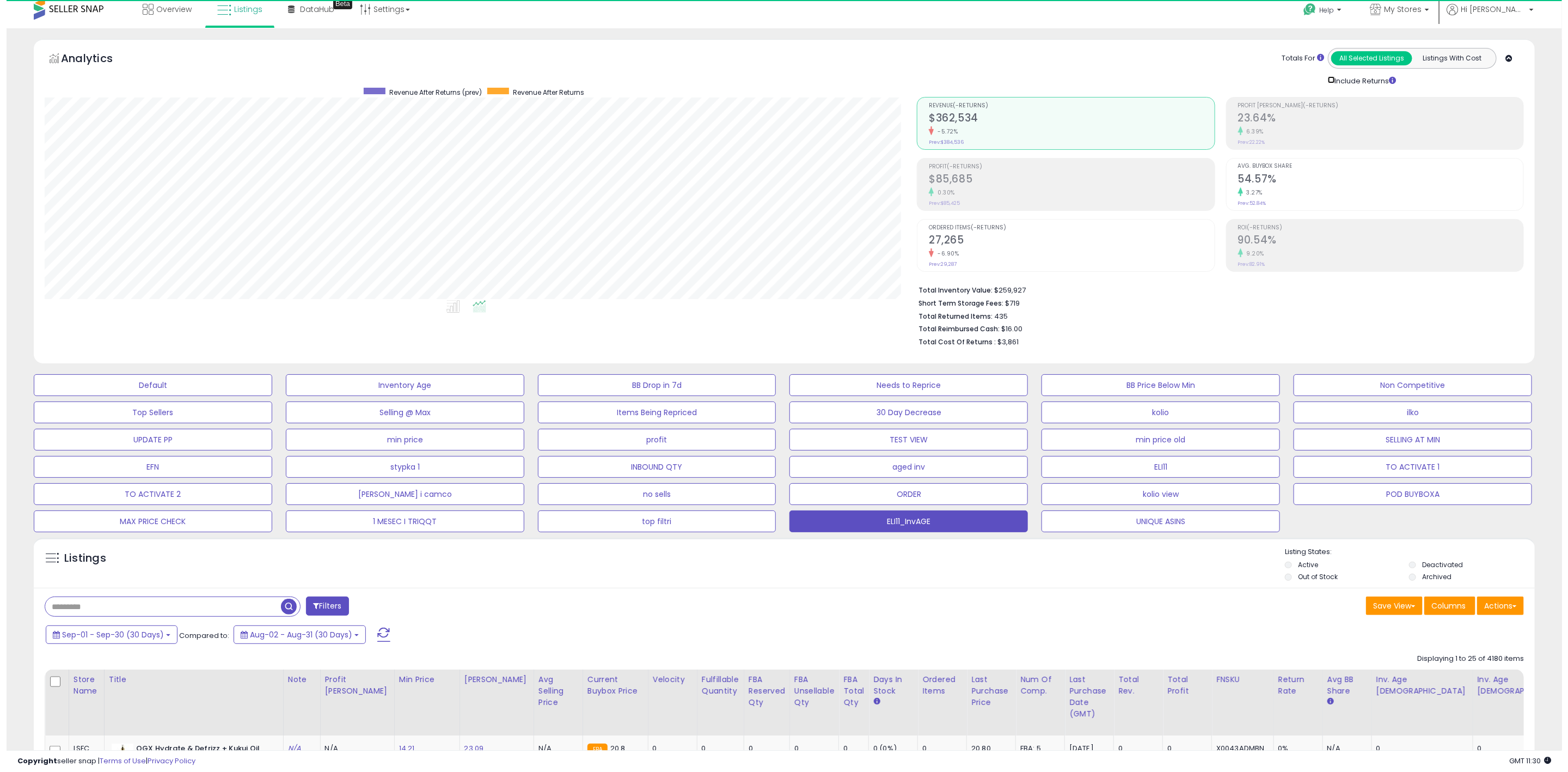
scroll to position [224, 873]
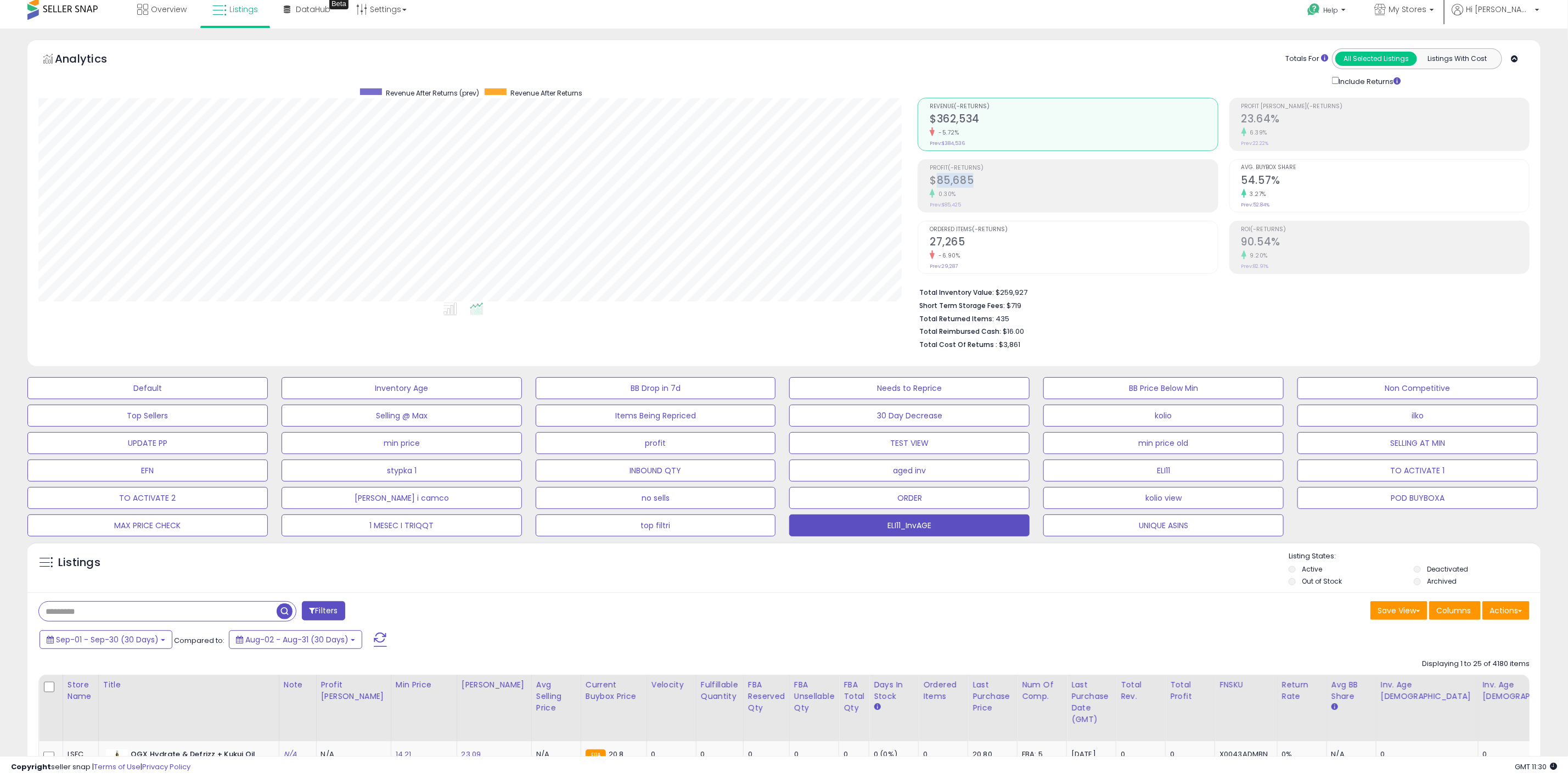
drag, startPoint x: 985, startPoint y: 187, endPoint x: 937, endPoint y: 181, distance: 48.4
click at [937, 181] on h2 "$85,685" at bounding box center [1074, 181] width 287 height 15
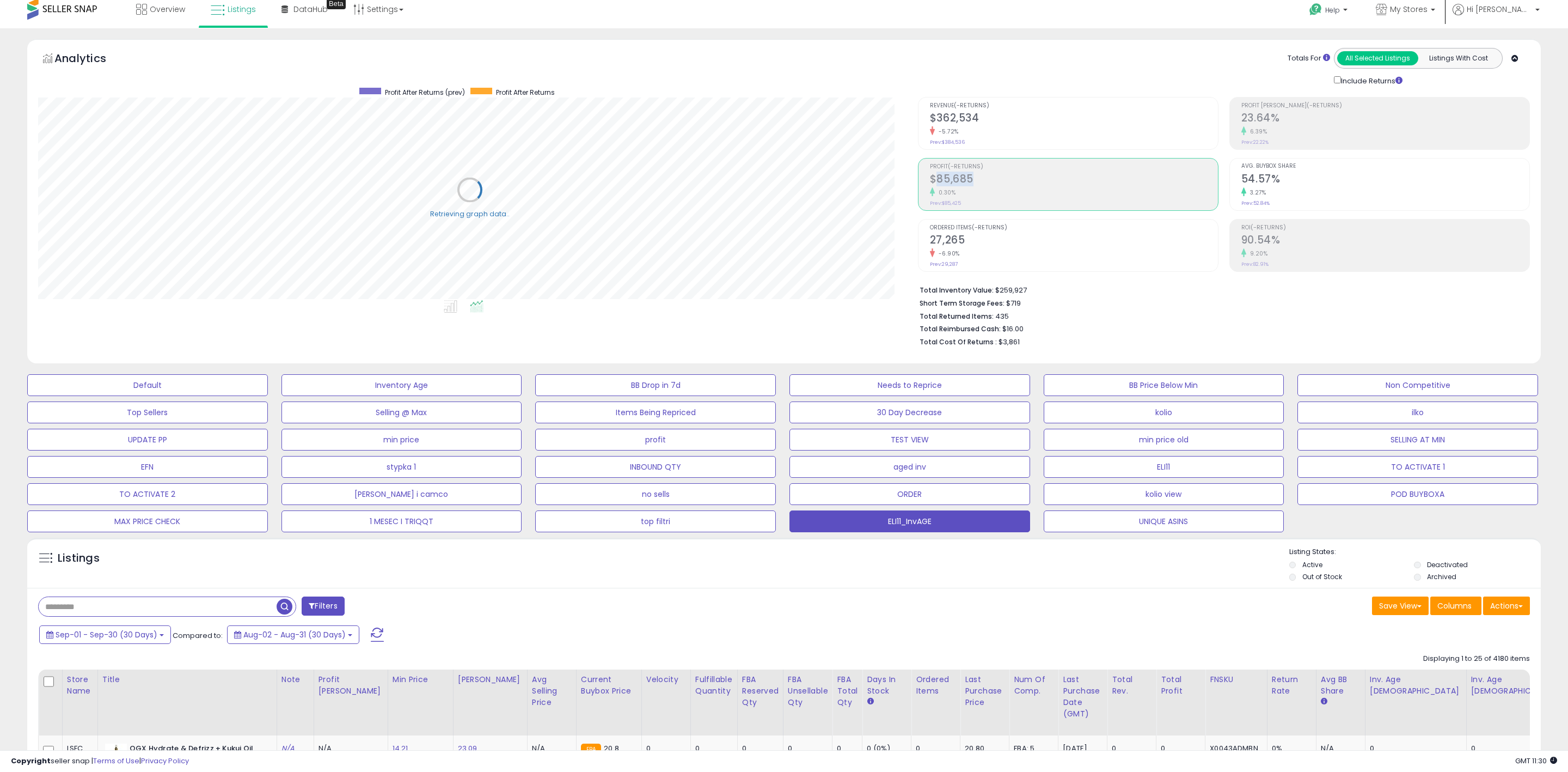
copy h2 "85,685"
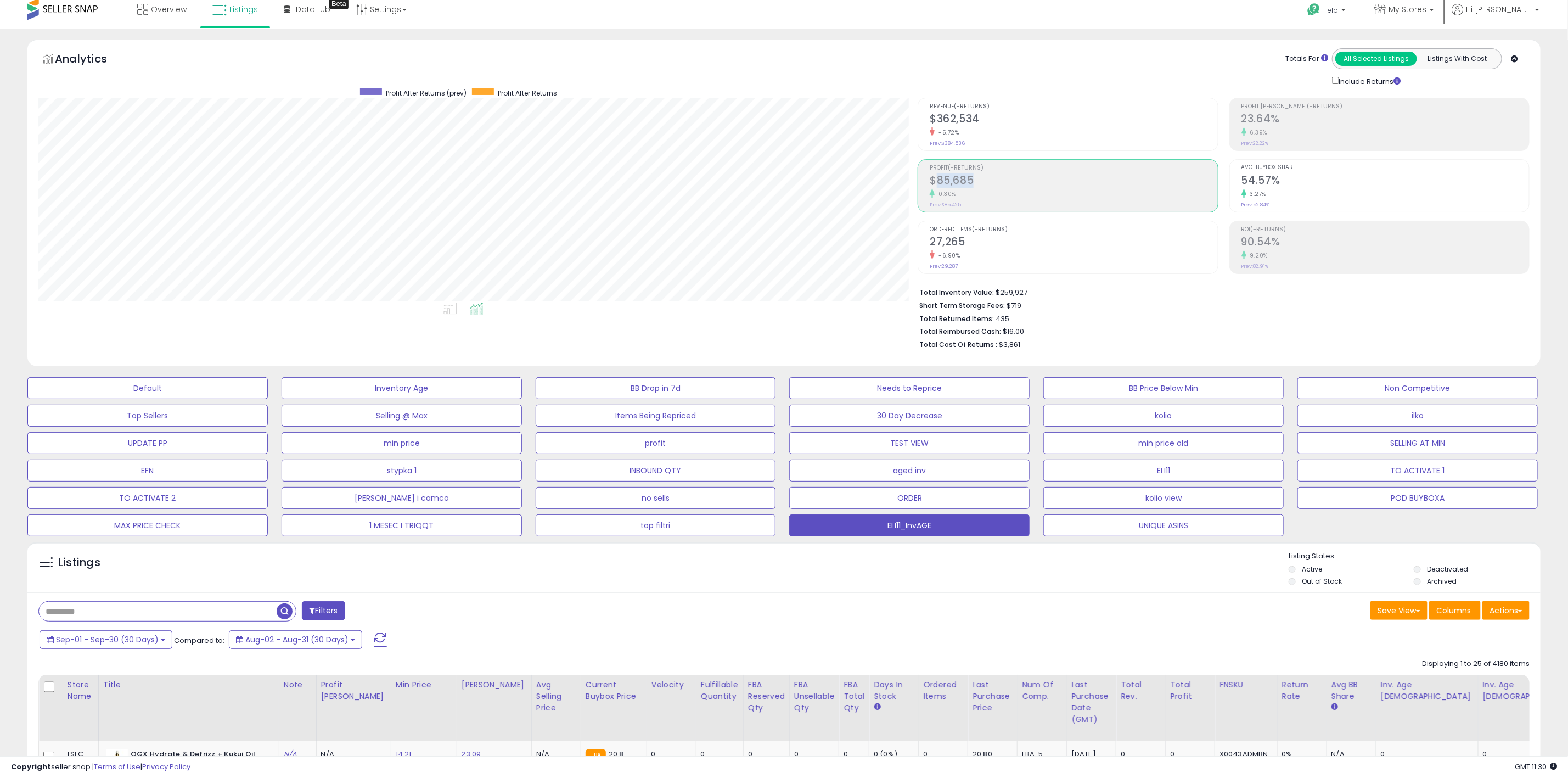
scroll to position [548814, 547866]
